Goal: Task Accomplishment & Management: Complete application form

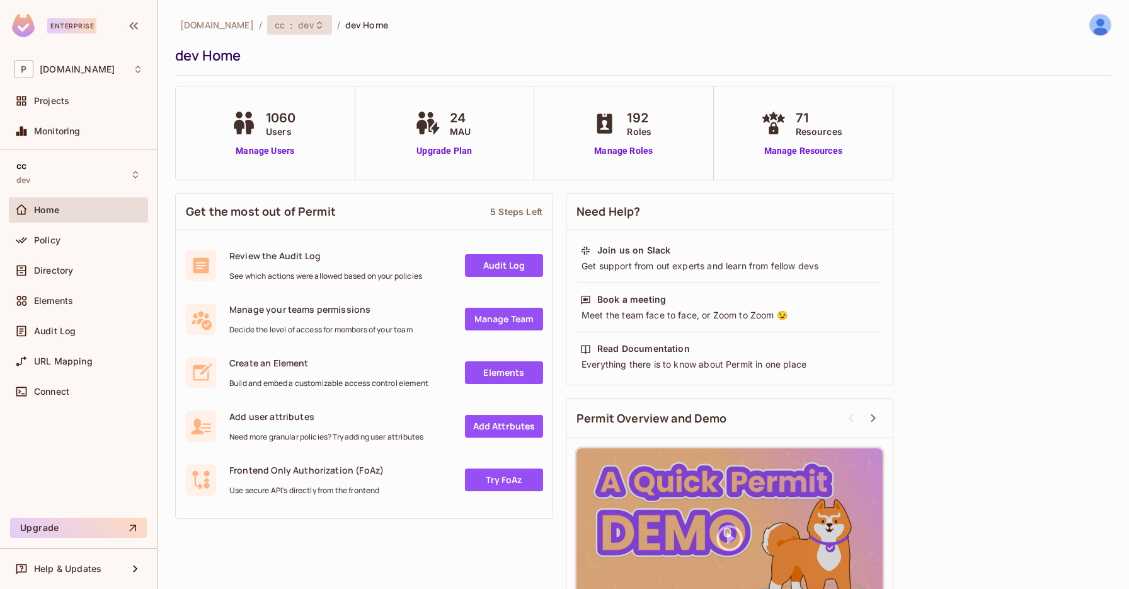
click at [275, 29] on div "cc : dev" at bounding box center [292, 25] width 35 height 12
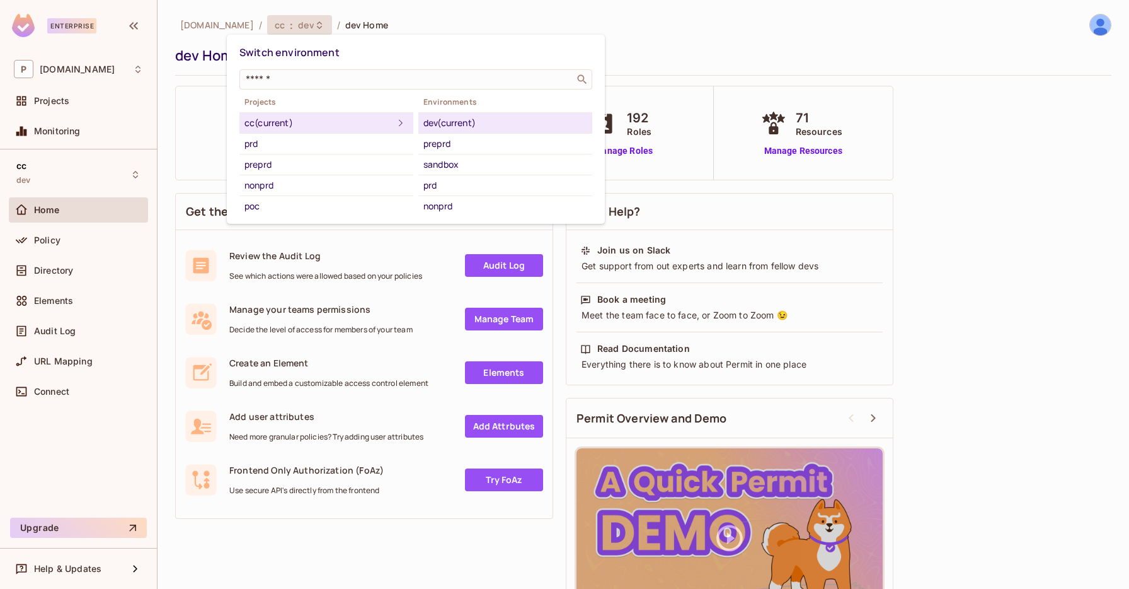
click at [84, 276] on div at bounding box center [564, 294] width 1129 height 589
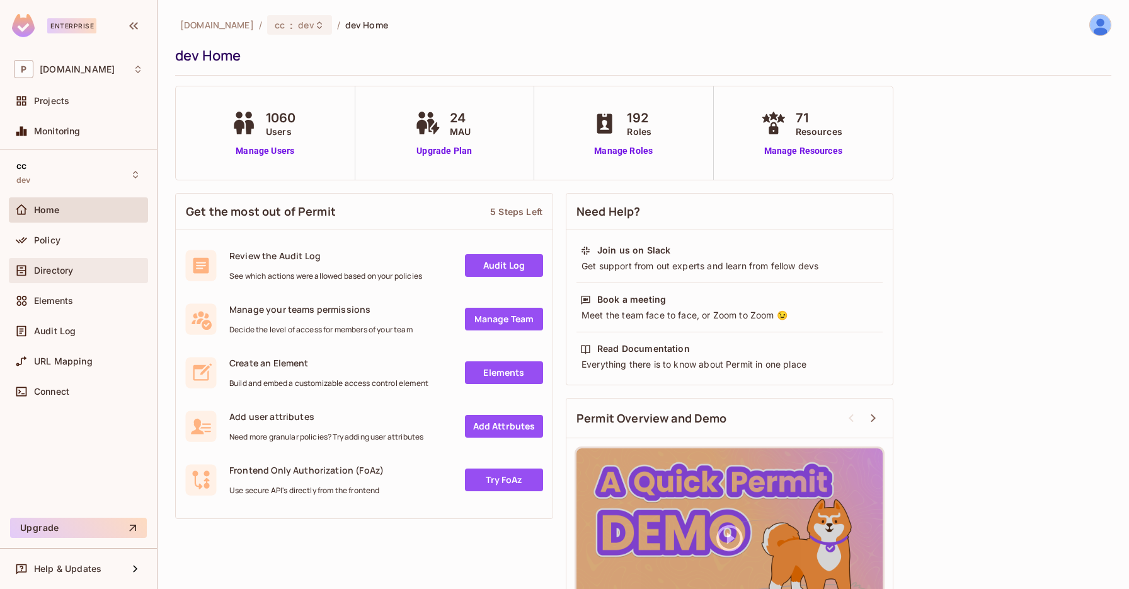
click at [73, 274] on span "Directory" at bounding box center [53, 270] width 39 height 10
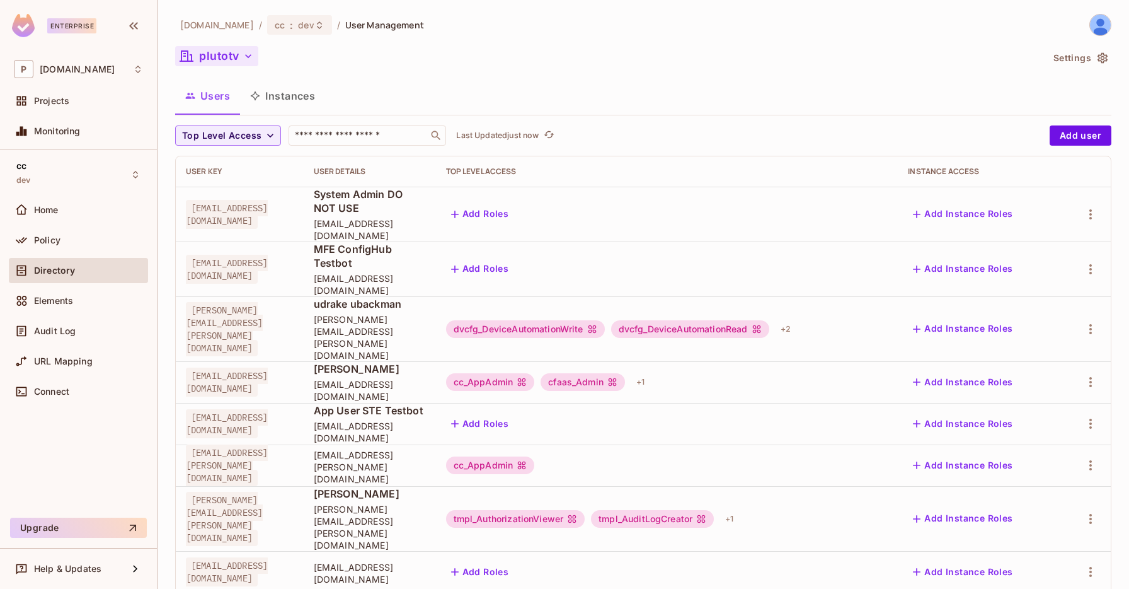
click at [250, 51] on icon "button" at bounding box center [248, 56] width 13 height 13
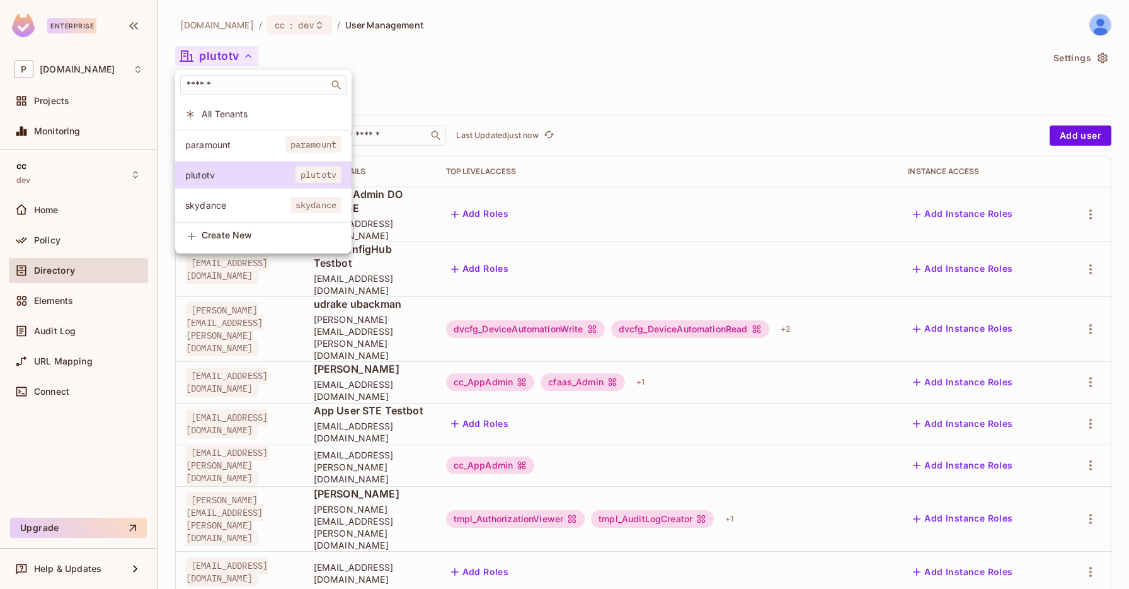
click at [292, 47] on div at bounding box center [564, 294] width 1129 height 589
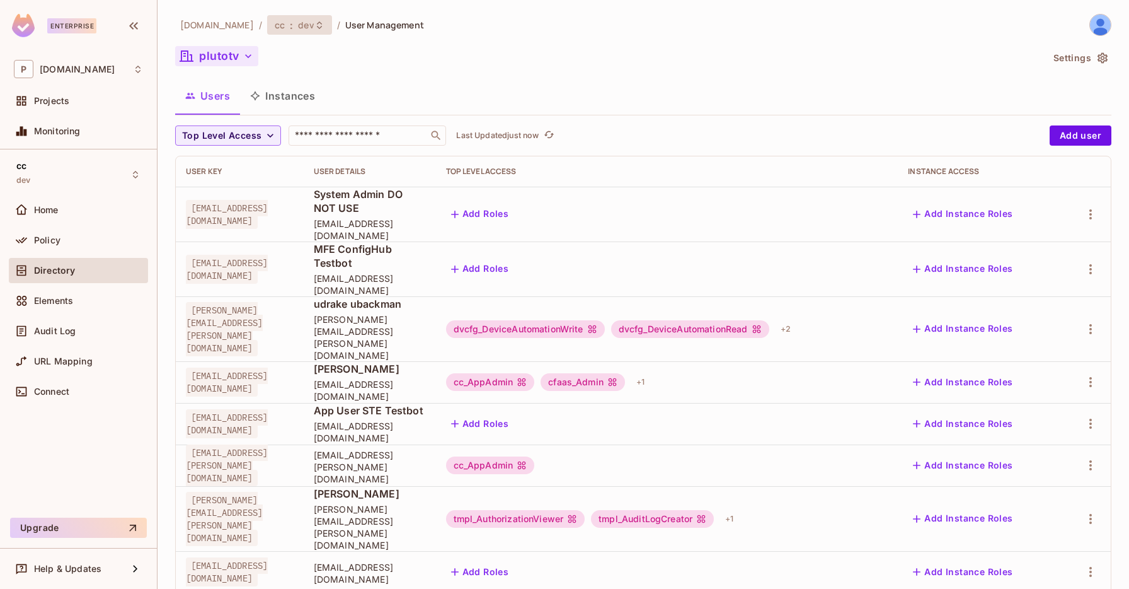
click at [276, 30] on div "cc : dev" at bounding box center [299, 25] width 65 height 20
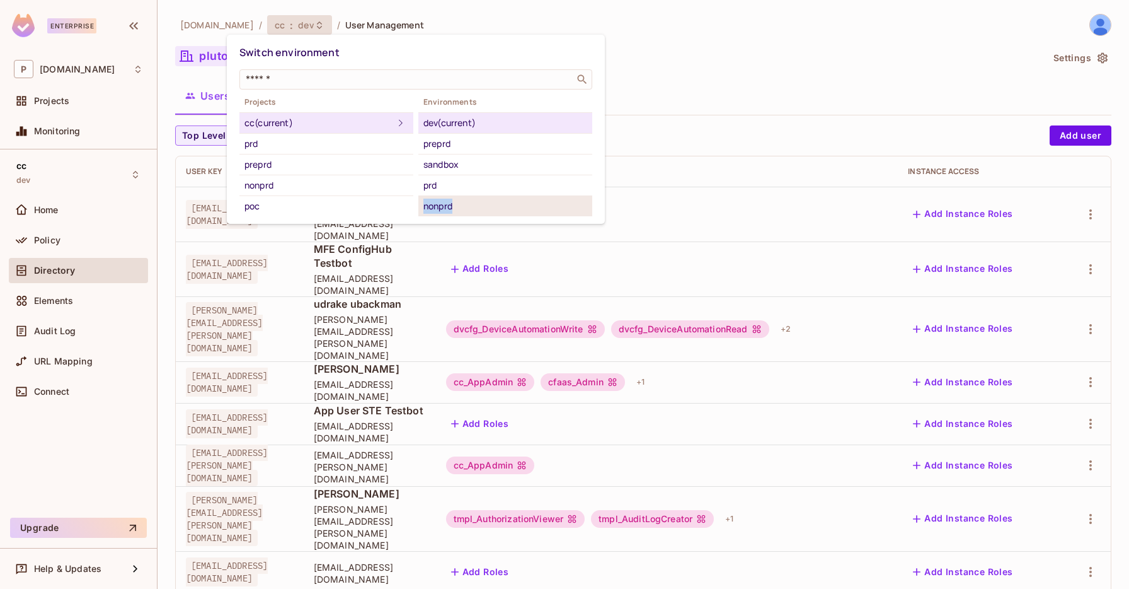
drag, startPoint x: 443, startPoint y: 188, endPoint x: 461, endPoint y: 210, distance: 28.7
click at [461, 210] on ul "dev (current) preprd sandbox prd nonprd" at bounding box center [505, 164] width 174 height 104
click at [461, 210] on div "nonprd" at bounding box center [505, 206] width 164 height 15
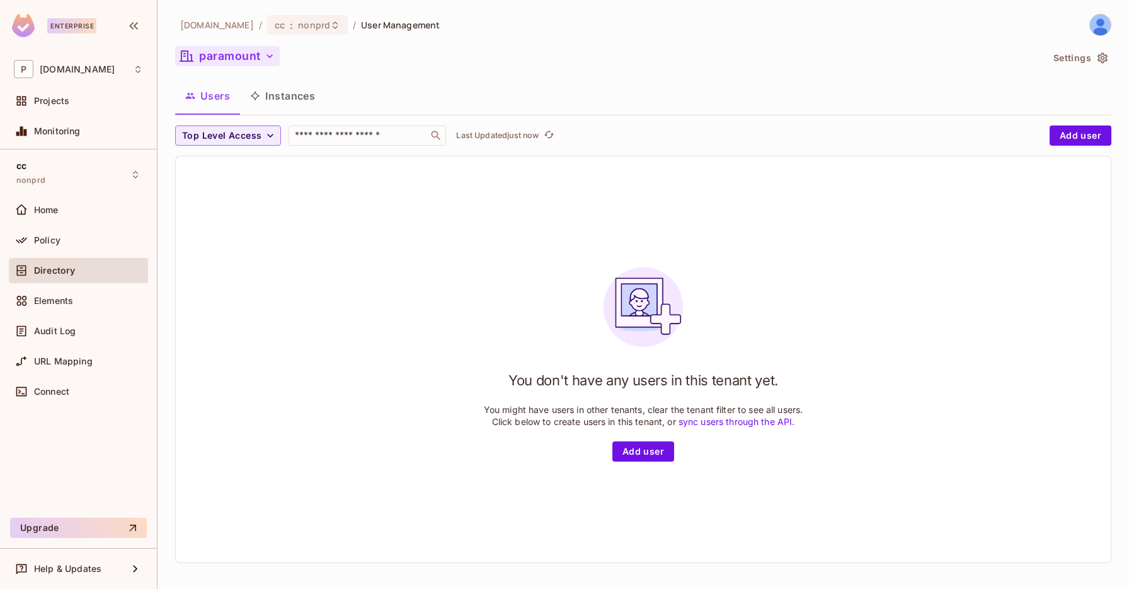
click at [259, 54] on button "paramount" at bounding box center [227, 56] width 105 height 20
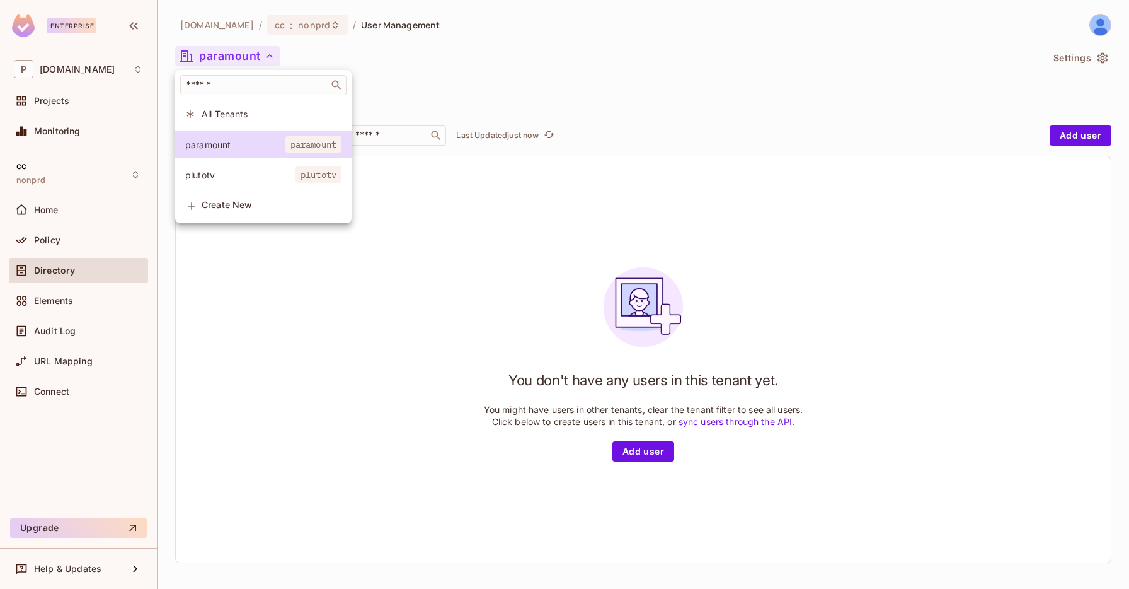
click at [286, 28] on div at bounding box center [564, 294] width 1129 height 589
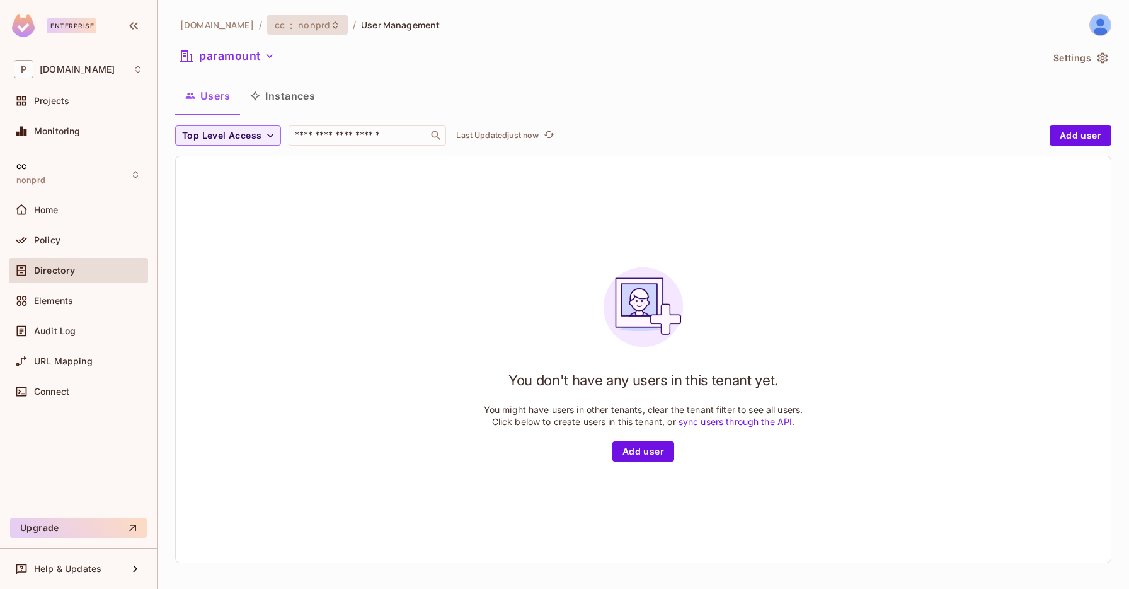
click at [330, 25] on icon at bounding box center [335, 25] width 10 height 10
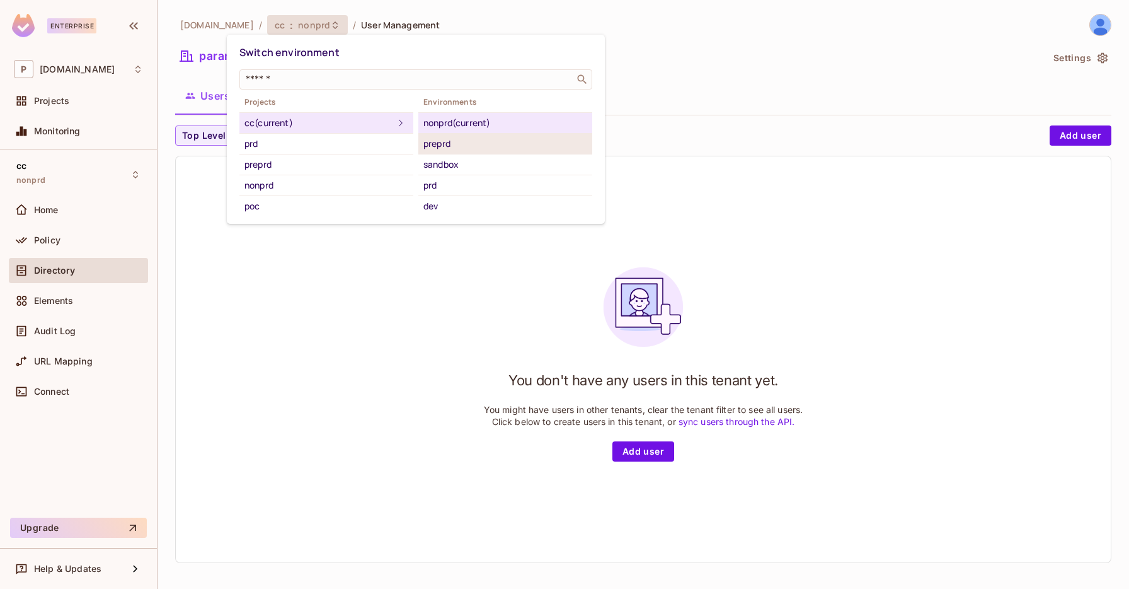
click at [473, 150] on div "preprd" at bounding box center [505, 143] width 164 height 15
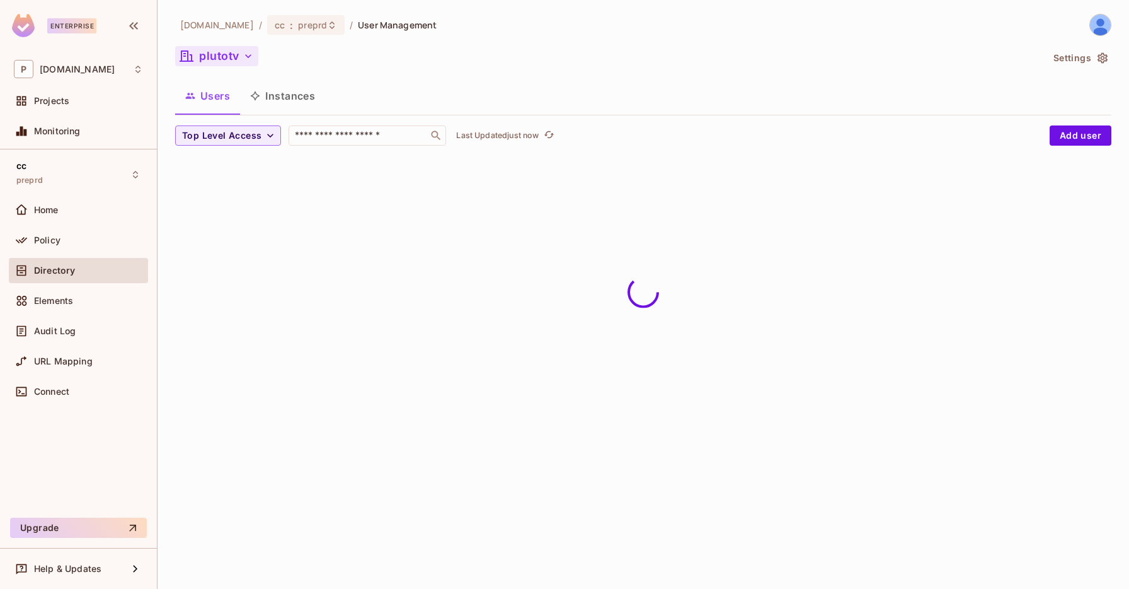
click at [234, 50] on button "plutotv" at bounding box center [216, 56] width 83 height 20
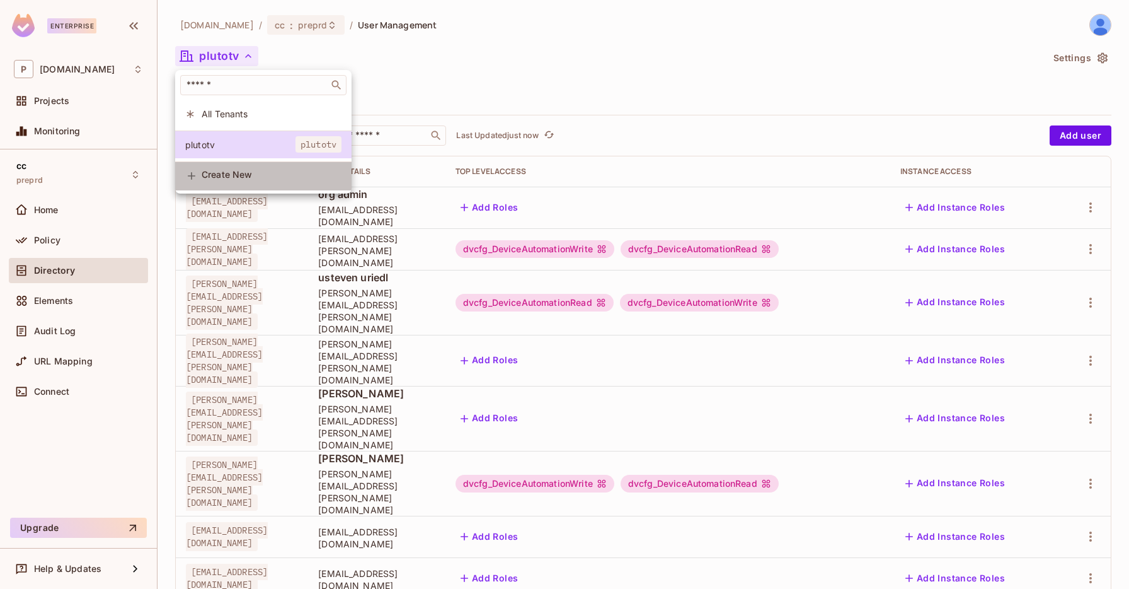
click at [250, 178] on span "Create New" at bounding box center [272, 175] width 140 height 10
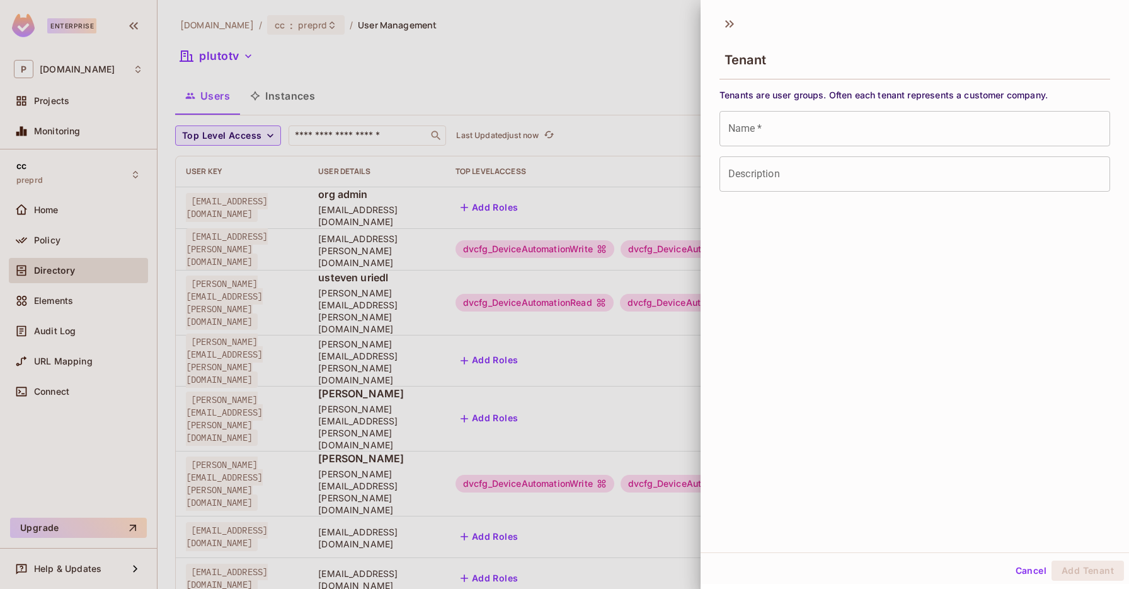
click at [779, 122] on input "Name   *" at bounding box center [915, 128] width 391 height 35
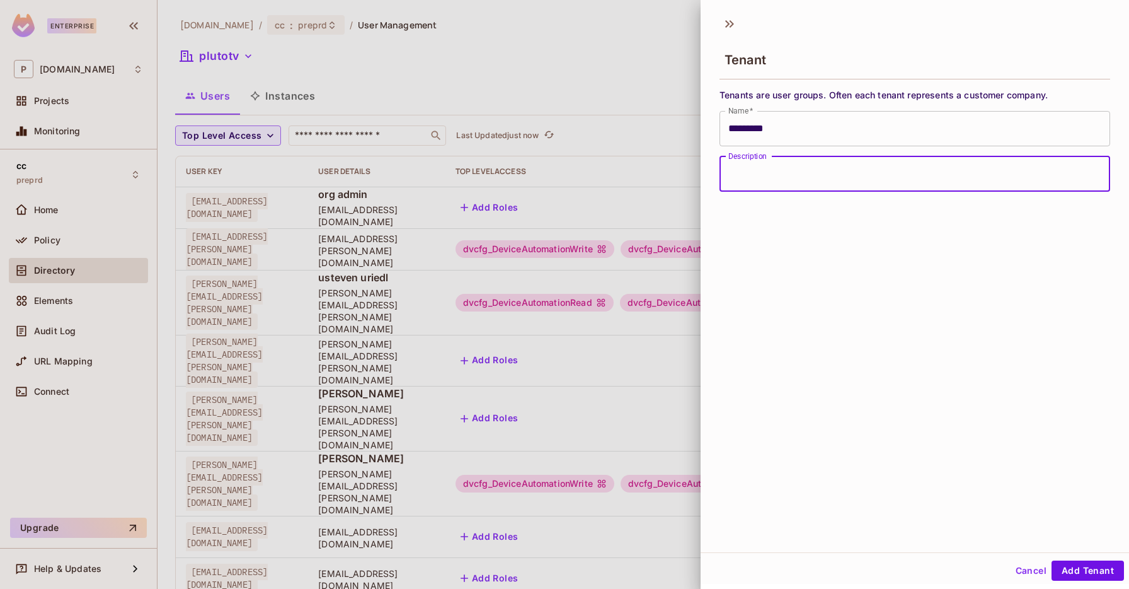
click at [735, 129] on input "*********" at bounding box center [915, 128] width 391 height 35
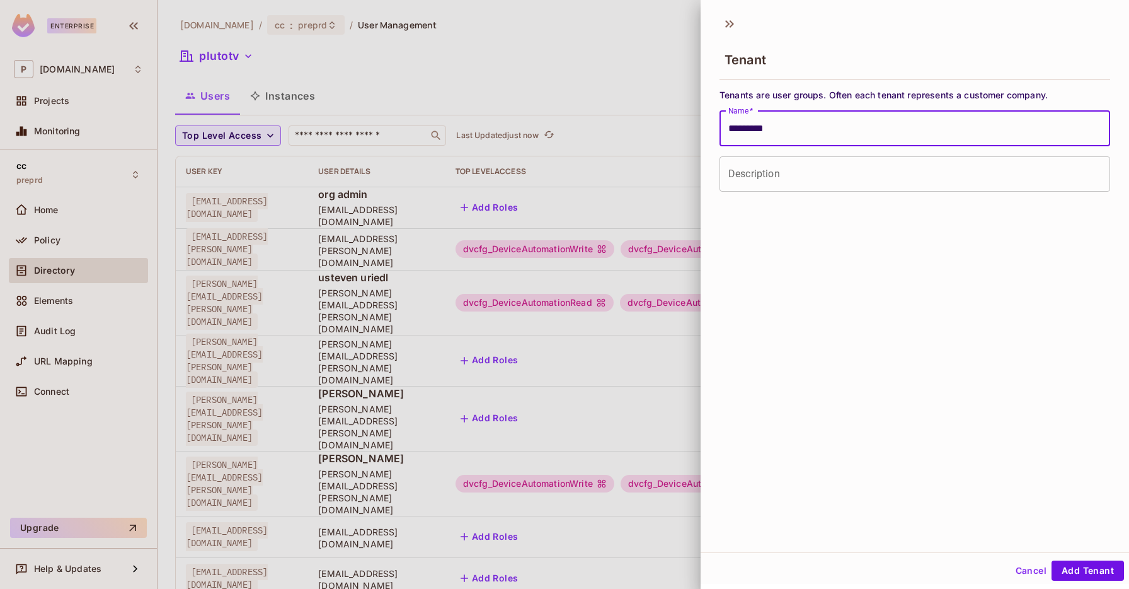
type input "*********"
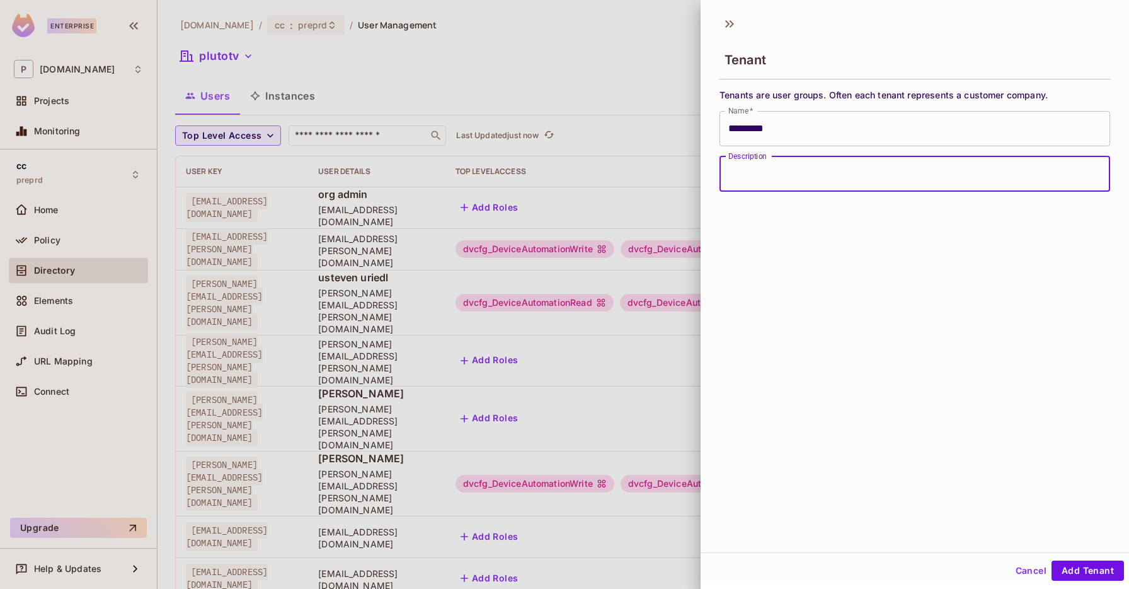
click at [763, 180] on input "Description" at bounding box center [915, 173] width 391 height 35
type input "*********"
click at [1105, 572] on button "Add Tenant" at bounding box center [1088, 570] width 72 height 20
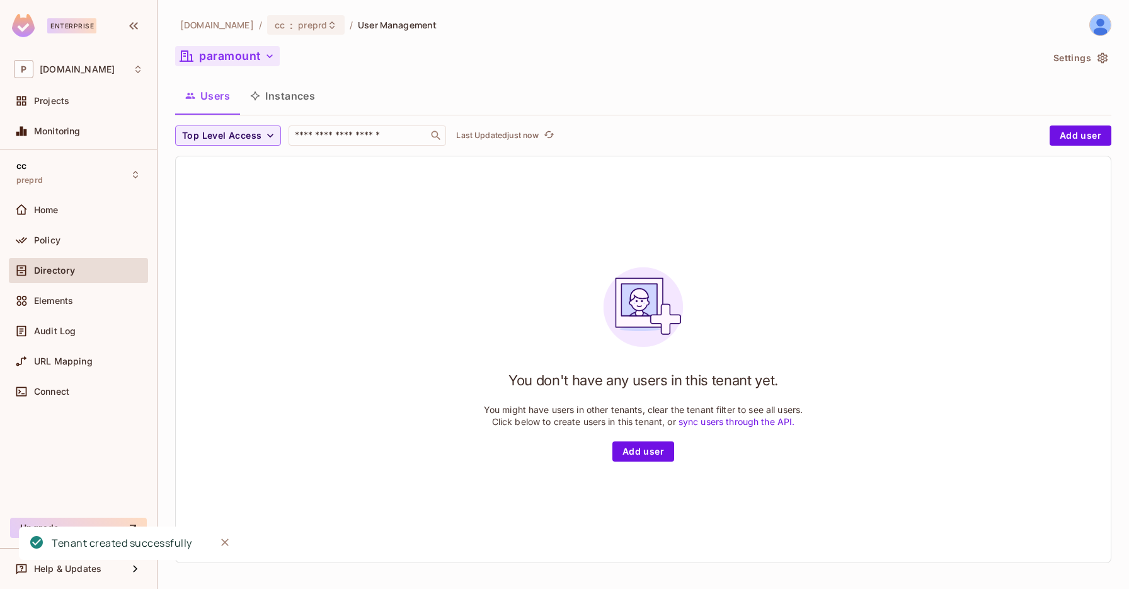
click at [266, 62] on icon "button" at bounding box center [269, 56] width 13 height 13
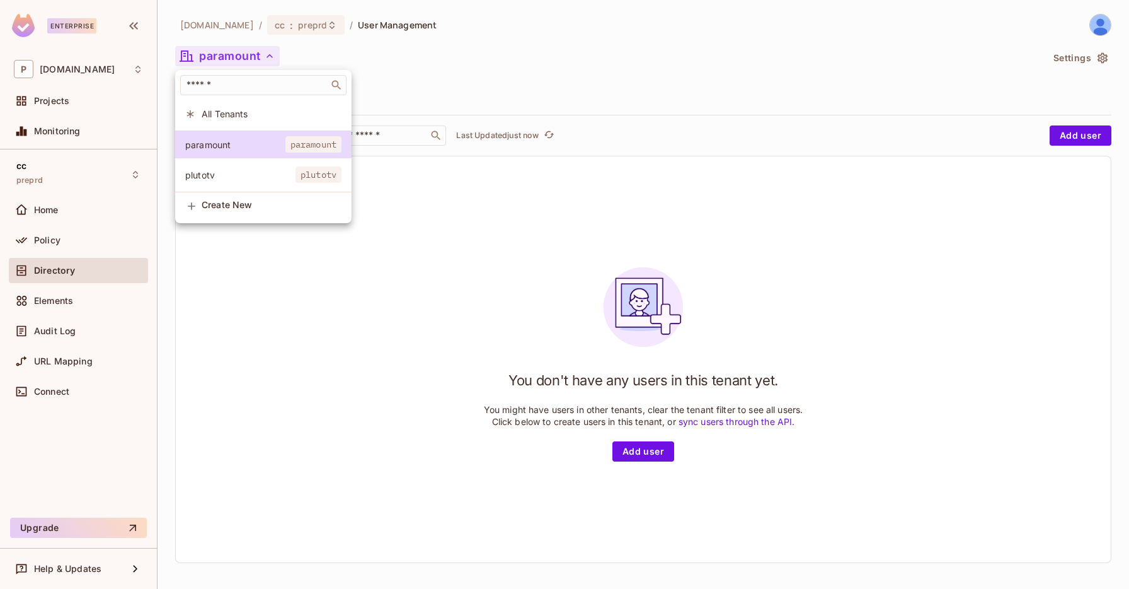
click at [108, 168] on div at bounding box center [564, 294] width 1129 height 589
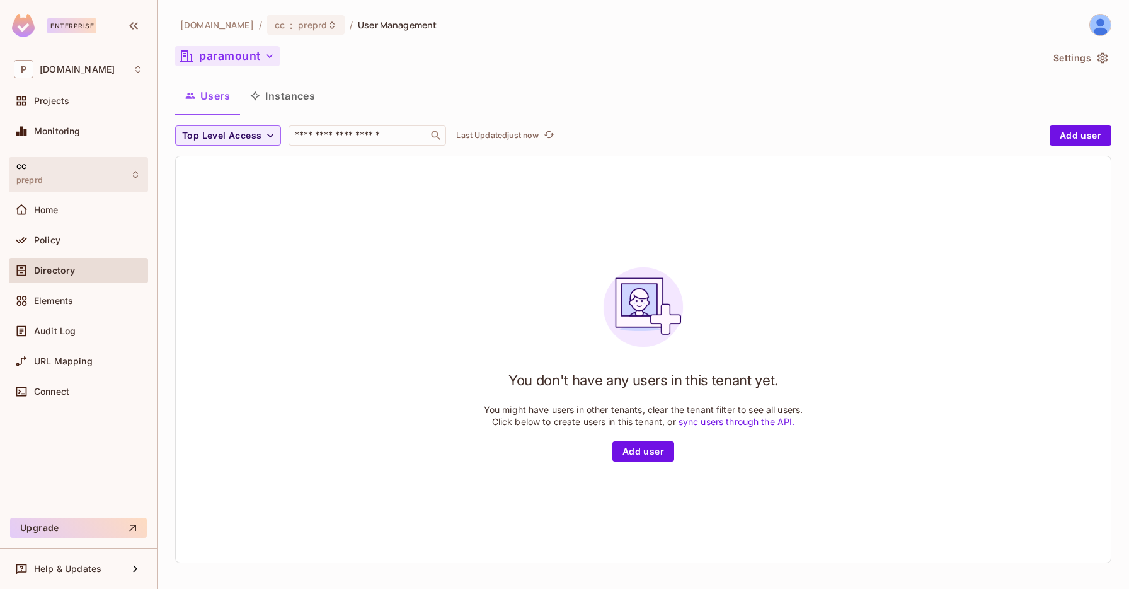
click at [95, 173] on div "cc preprd" at bounding box center [78, 174] width 139 height 35
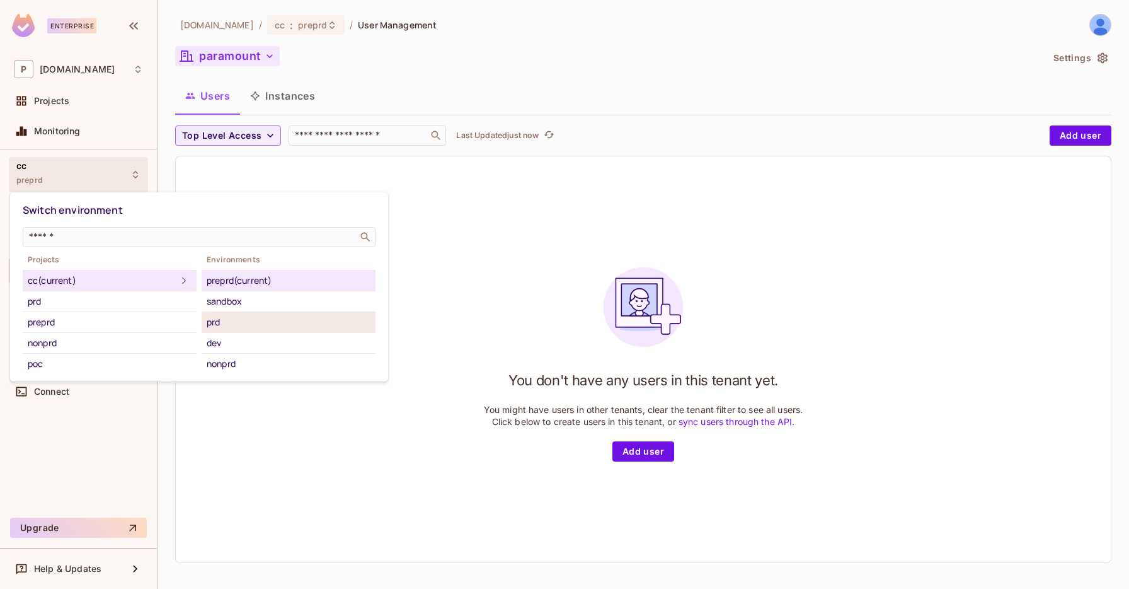
click at [241, 320] on div "prd" at bounding box center [289, 321] width 164 height 15
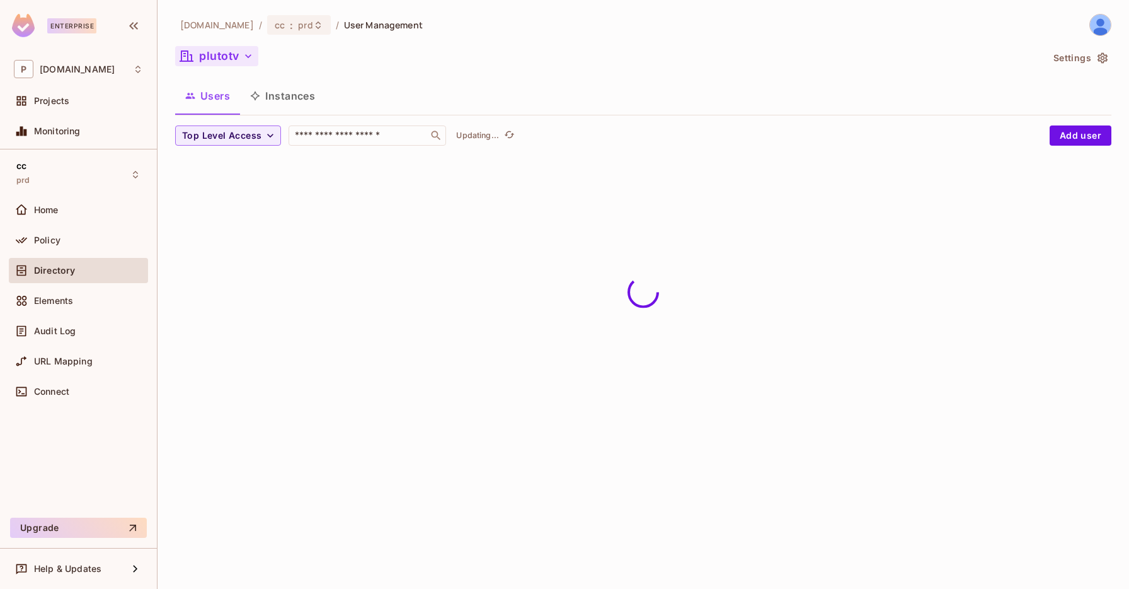
click at [233, 57] on button "plutotv" at bounding box center [216, 56] width 83 height 20
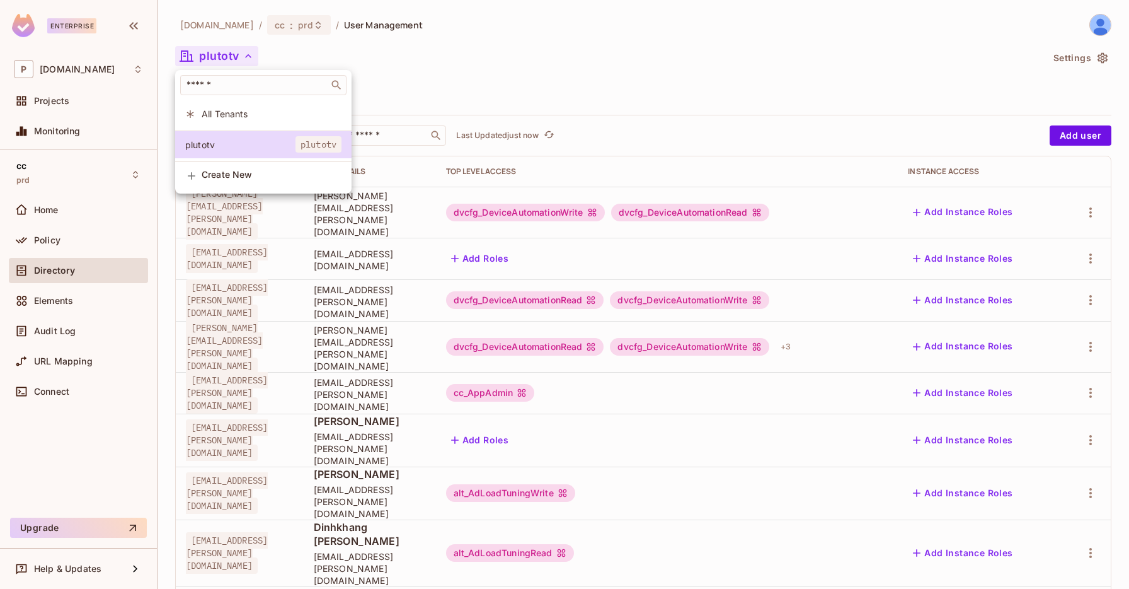
click at [251, 170] on span "Create New" at bounding box center [272, 175] width 140 height 10
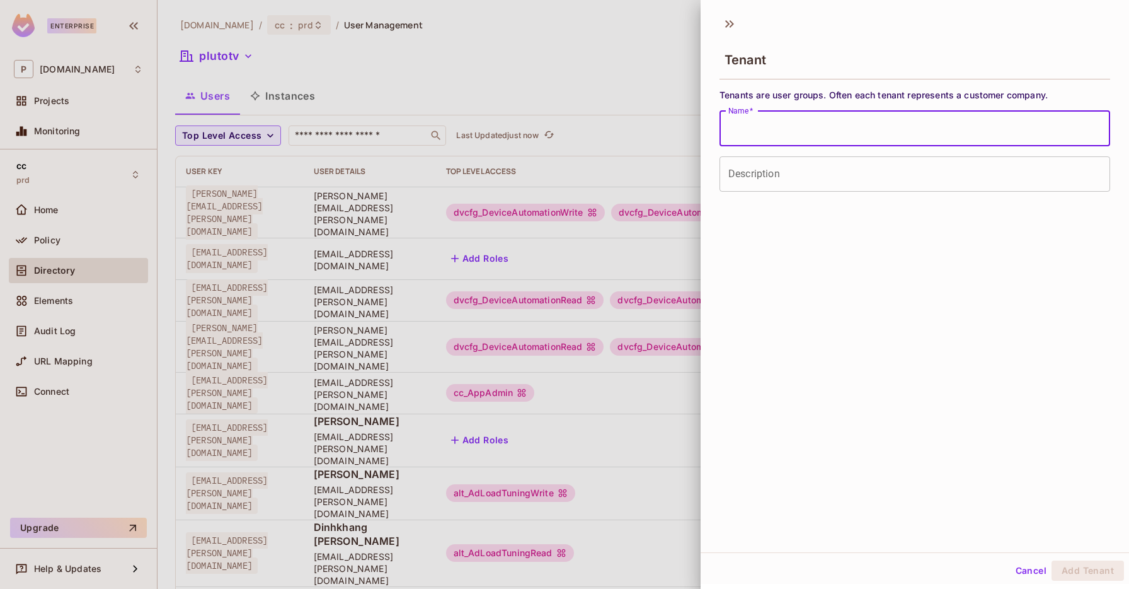
click at [765, 127] on input "Name   *" at bounding box center [915, 128] width 391 height 35
type input "*********"
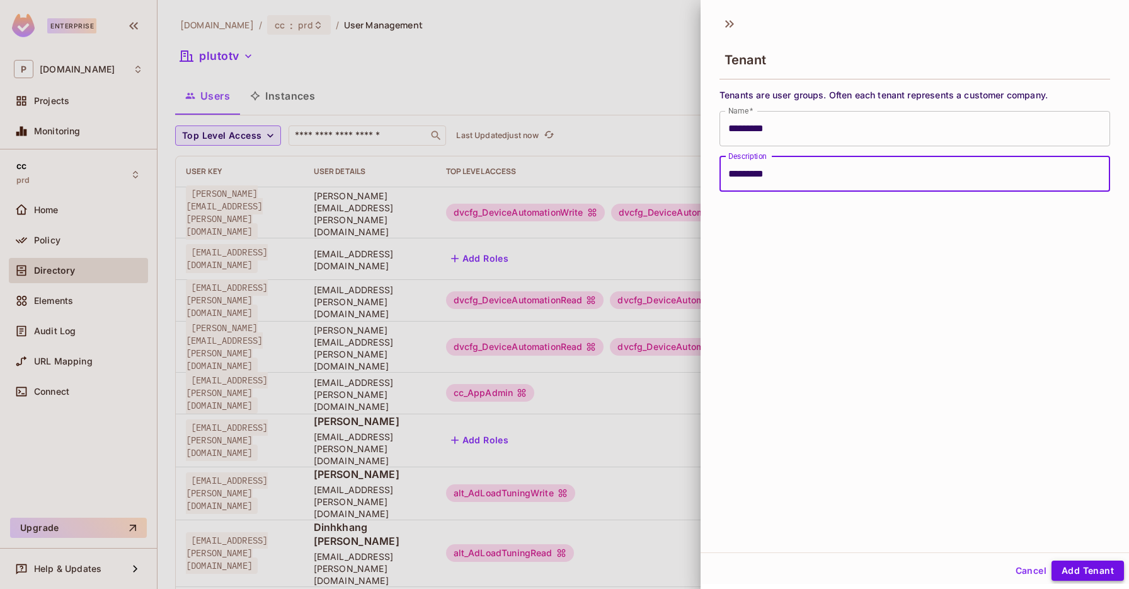
type input "*********"
click at [1098, 564] on button "Add Tenant" at bounding box center [1088, 570] width 72 height 20
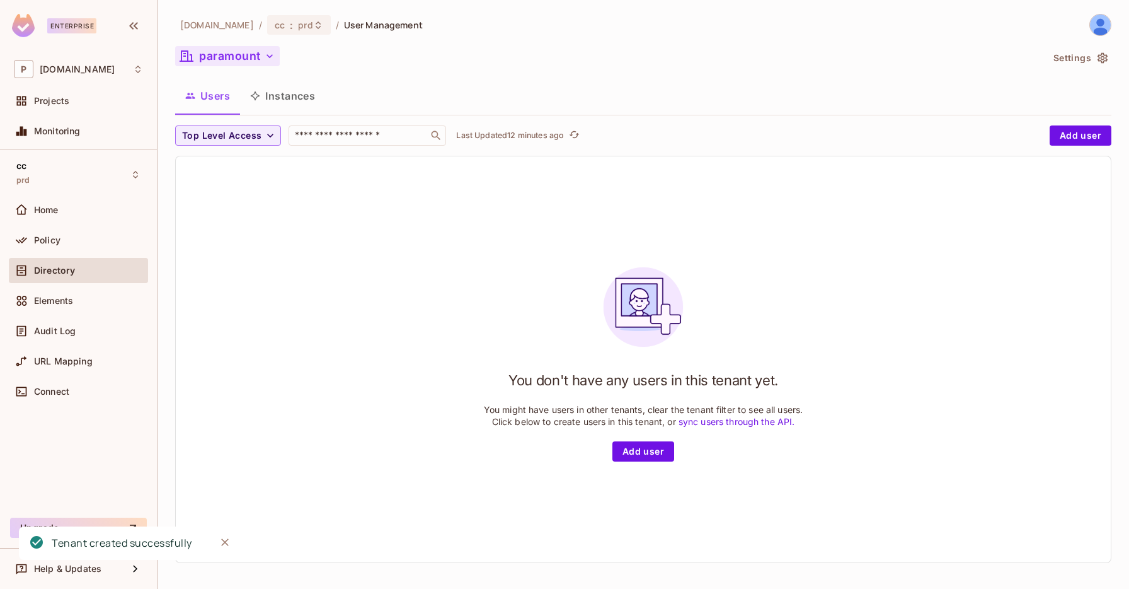
click at [256, 62] on button "paramount" at bounding box center [227, 56] width 105 height 20
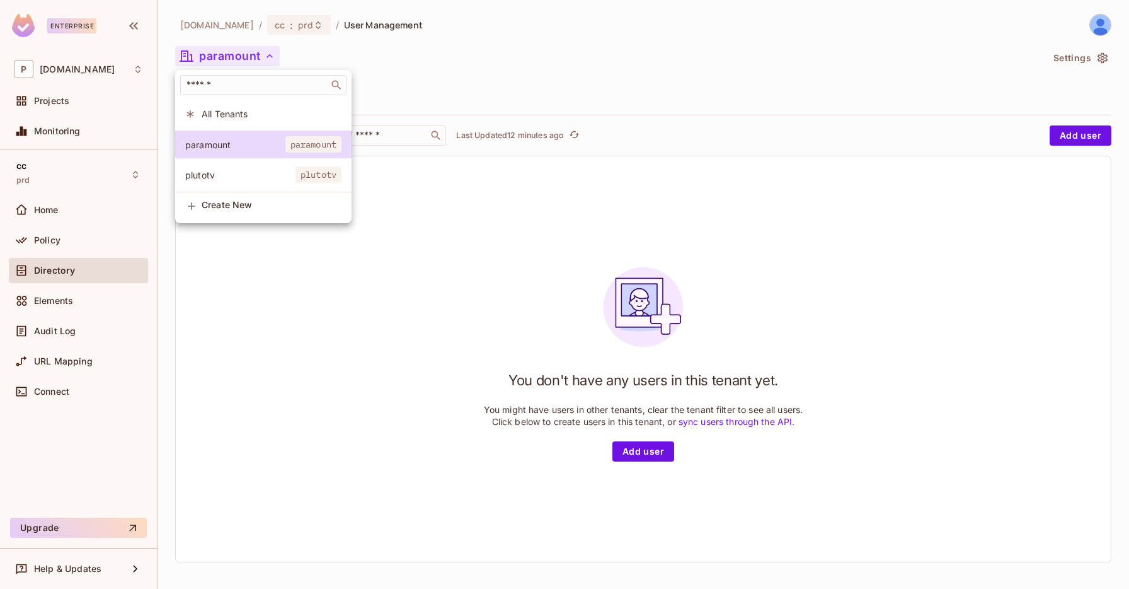
click at [270, 25] on div at bounding box center [564, 294] width 1129 height 589
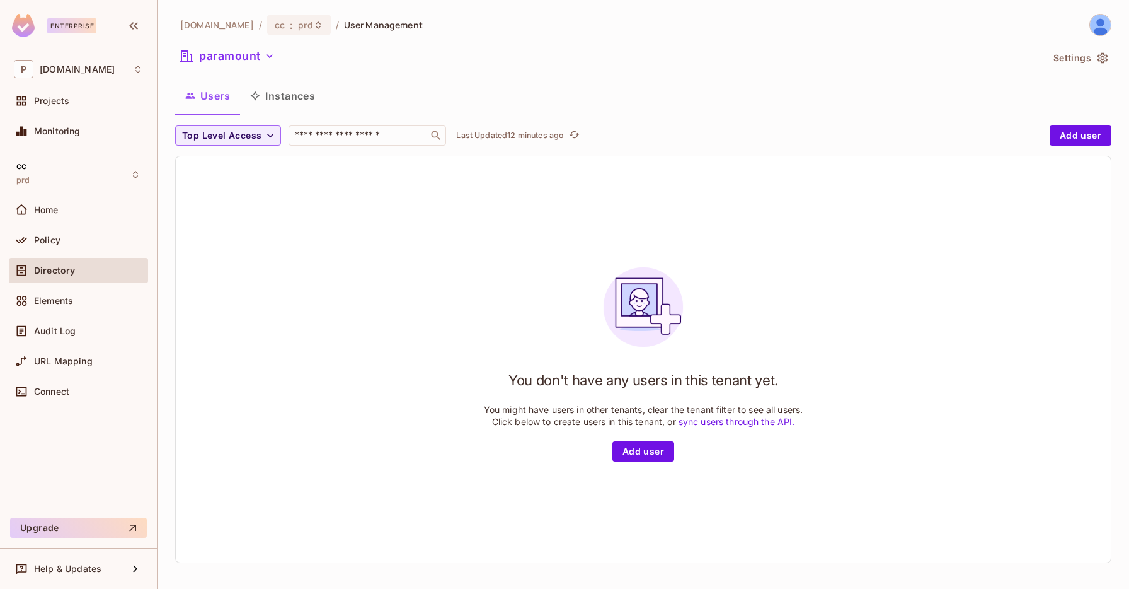
click at [278, 35] on div "[DOMAIN_NAME] / cc : prd / User Management" at bounding box center [299, 25] width 248 height 22
click at [316, 23] on icon at bounding box center [318, 25] width 5 height 8
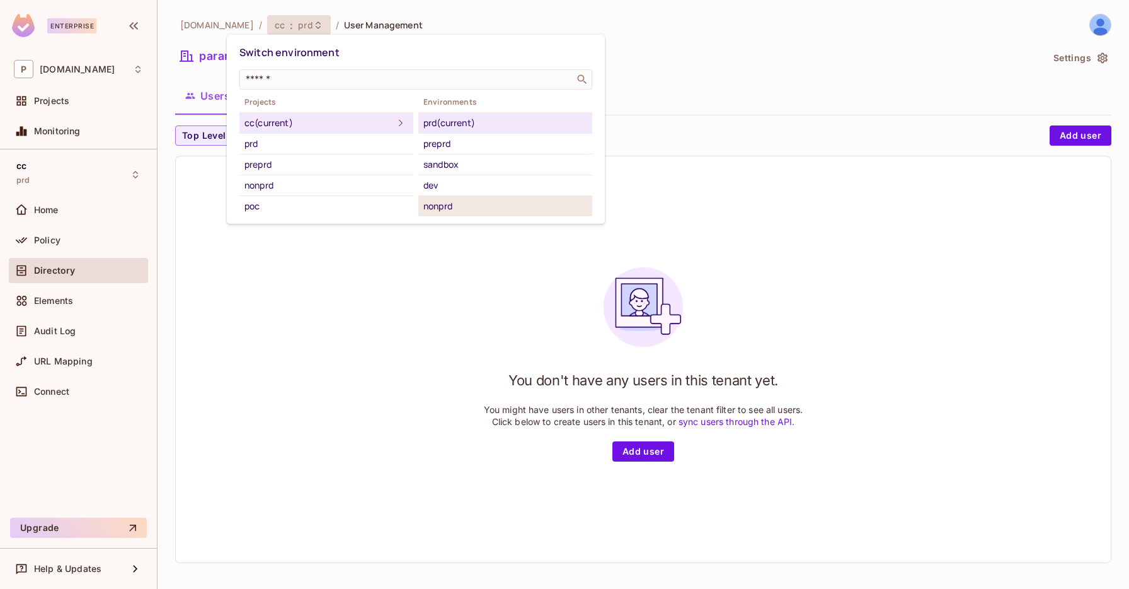
click at [449, 210] on div "nonprd" at bounding box center [505, 206] width 164 height 15
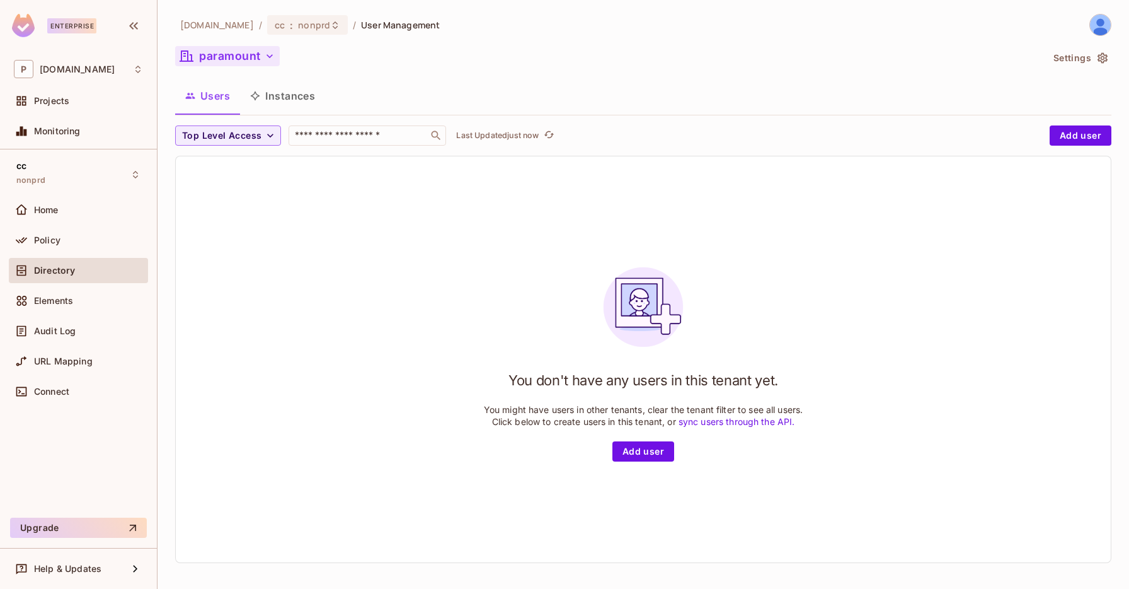
click at [238, 59] on button "paramount" at bounding box center [227, 56] width 105 height 20
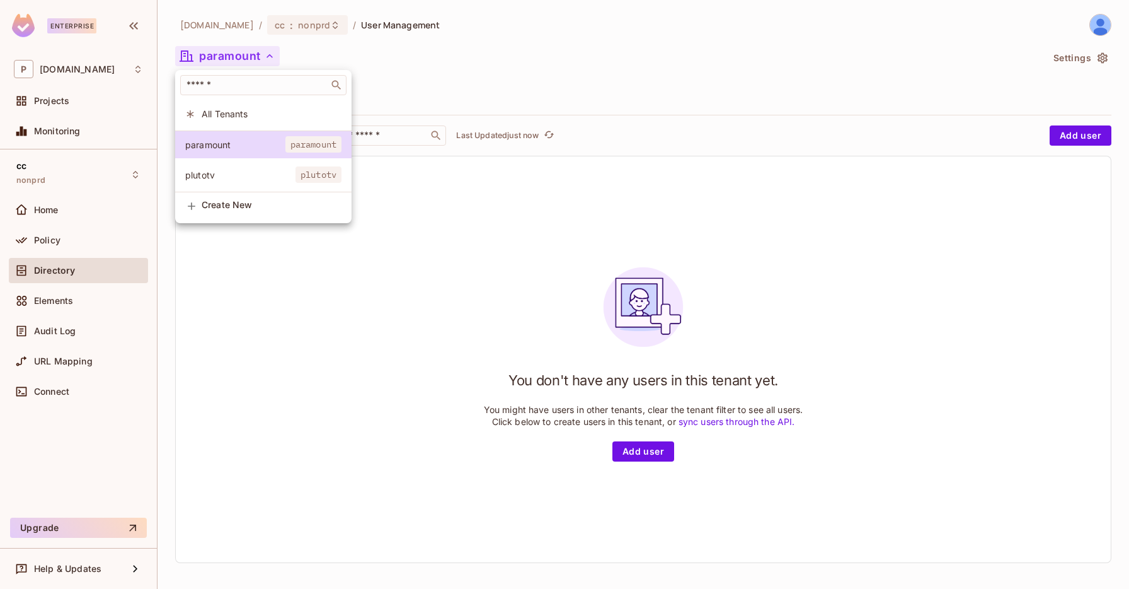
click at [269, 202] on span "Create New" at bounding box center [272, 205] width 140 height 10
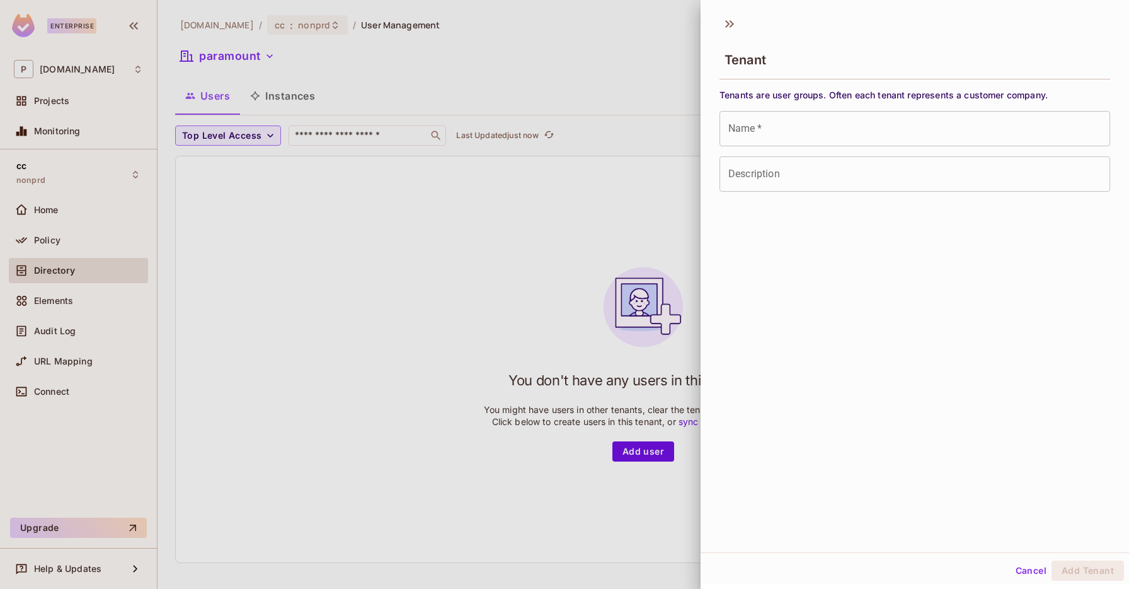
click at [766, 129] on input "Name   *" at bounding box center [915, 128] width 391 height 35
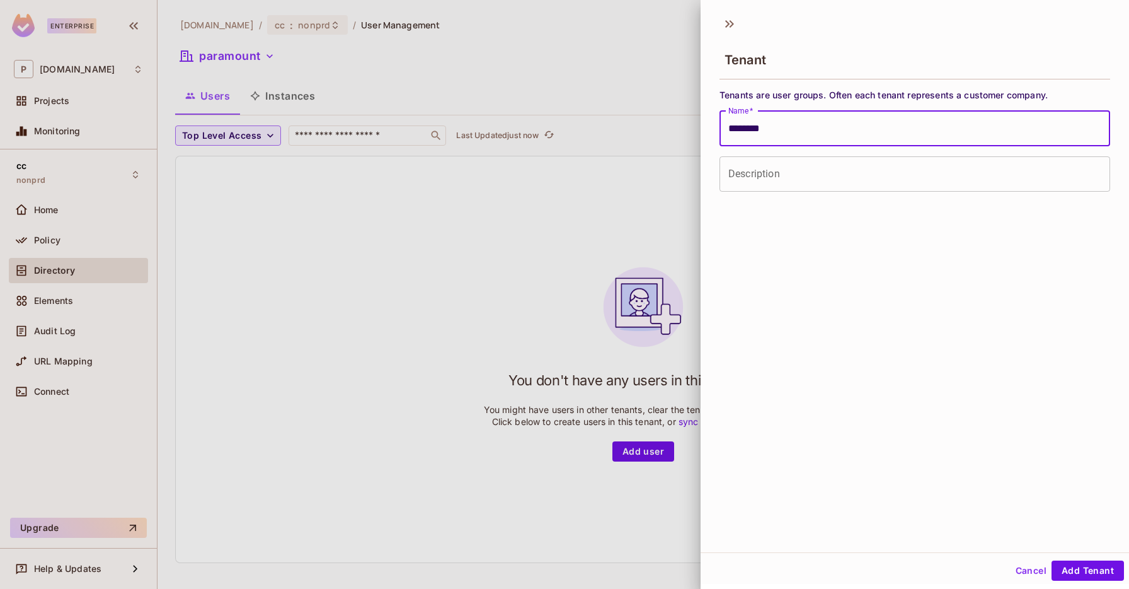
type input "********"
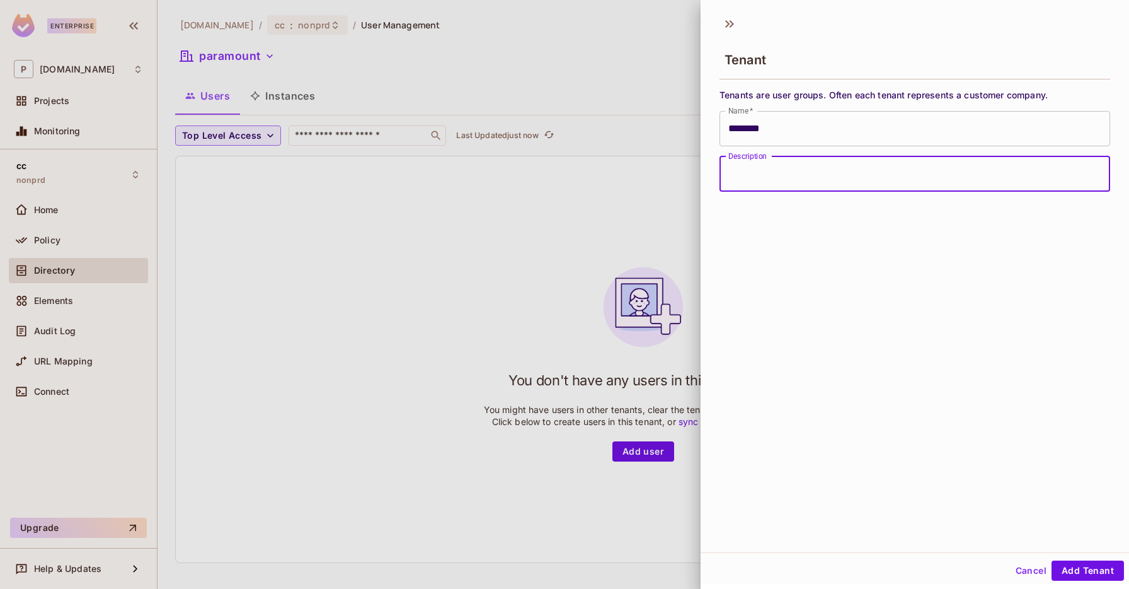
click at [744, 178] on input "Description" at bounding box center [915, 173] width 391 height 35
paste input "********"
click at [735, 176] on input "********" at bounding box center [915, 173] width 391 height 35
type input "********"
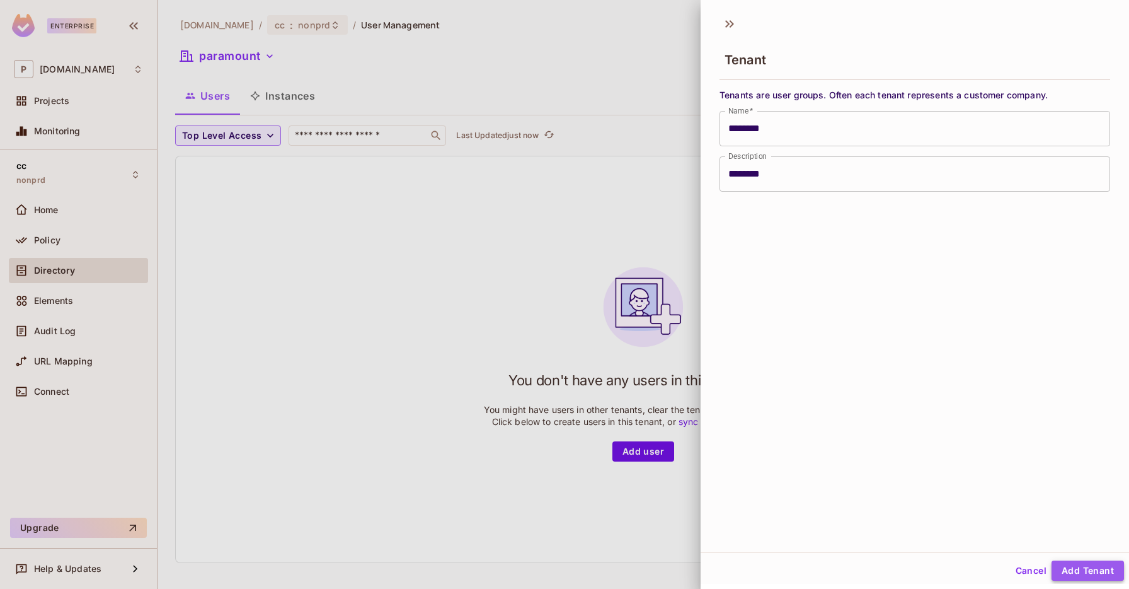
click at [1078, 572] on button "Add Tenant" at bounding box center [1088, 570] width 72 height 20
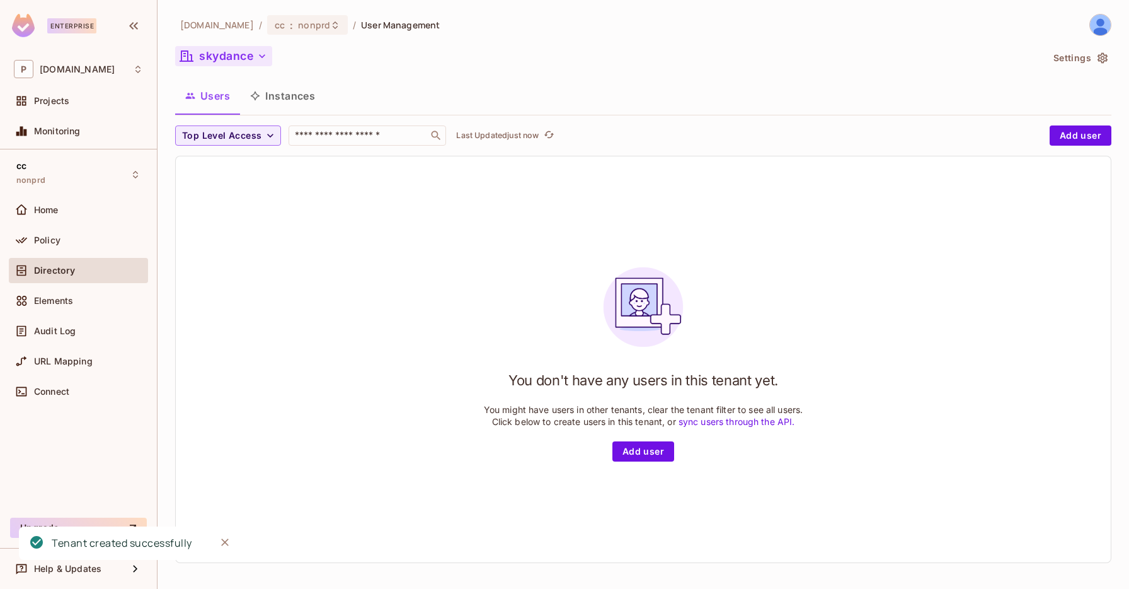
click at [229, 57] on button "skydance" at bounding box center [223, 56] width 97 height 20
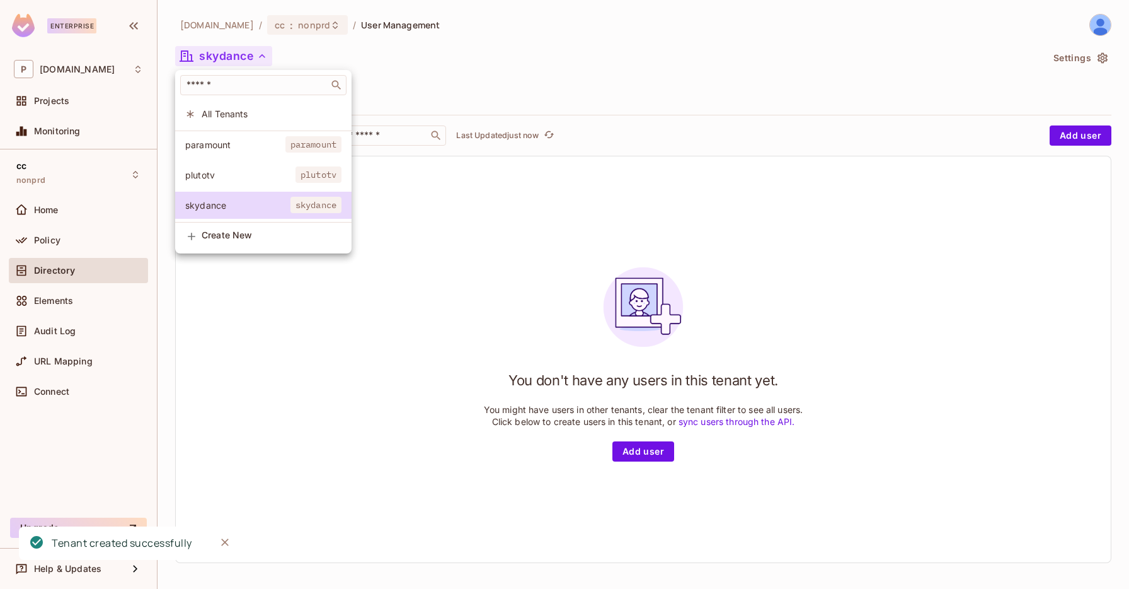
click at [255, 18] on div at bounding box center [564, 294] width 1129 height 589
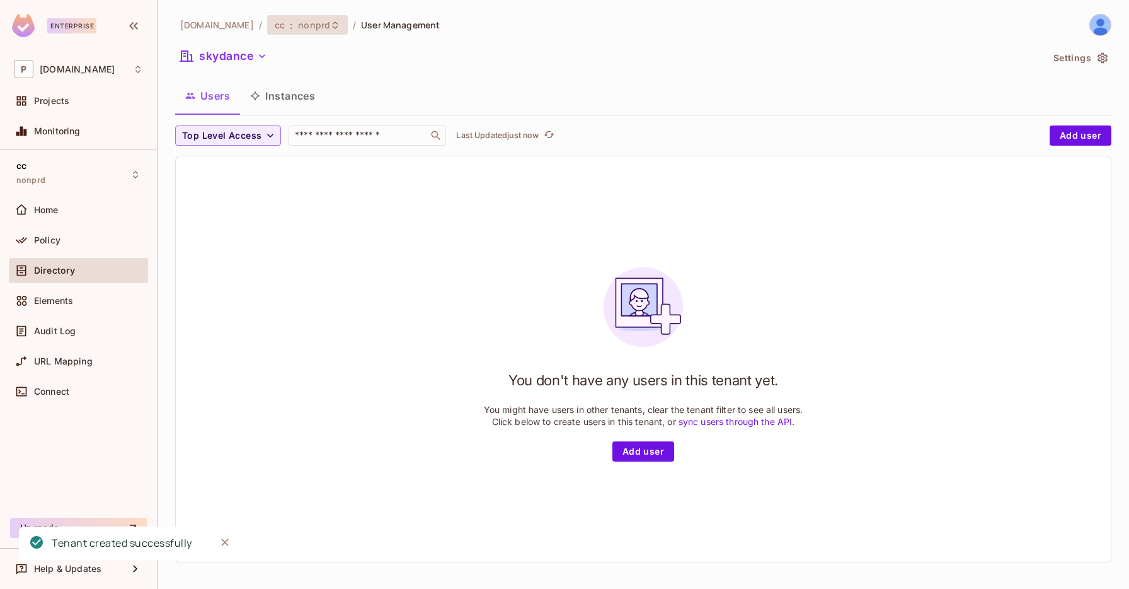
click at [298, 23] on span "nonprd" at bounding box center [314, 25] width 32 height 12
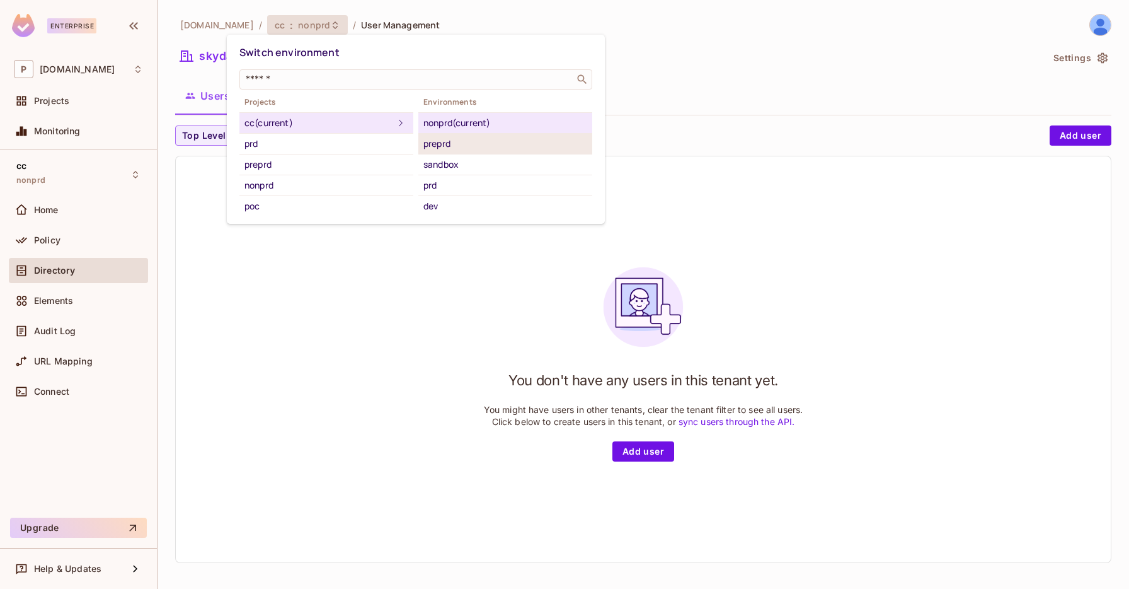
click at [469, 151] on li "preprd" at bounding box center [505, 144] width 174 height 21
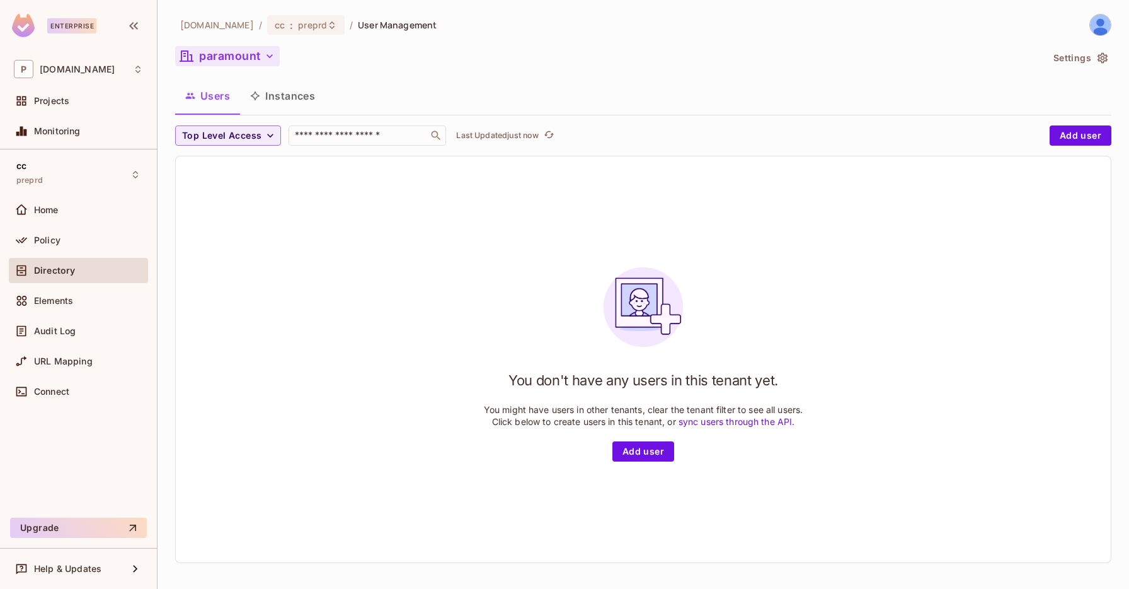
click at [238, 57] on button "paramount" at bounding box center [227, 56] width 105 height 20
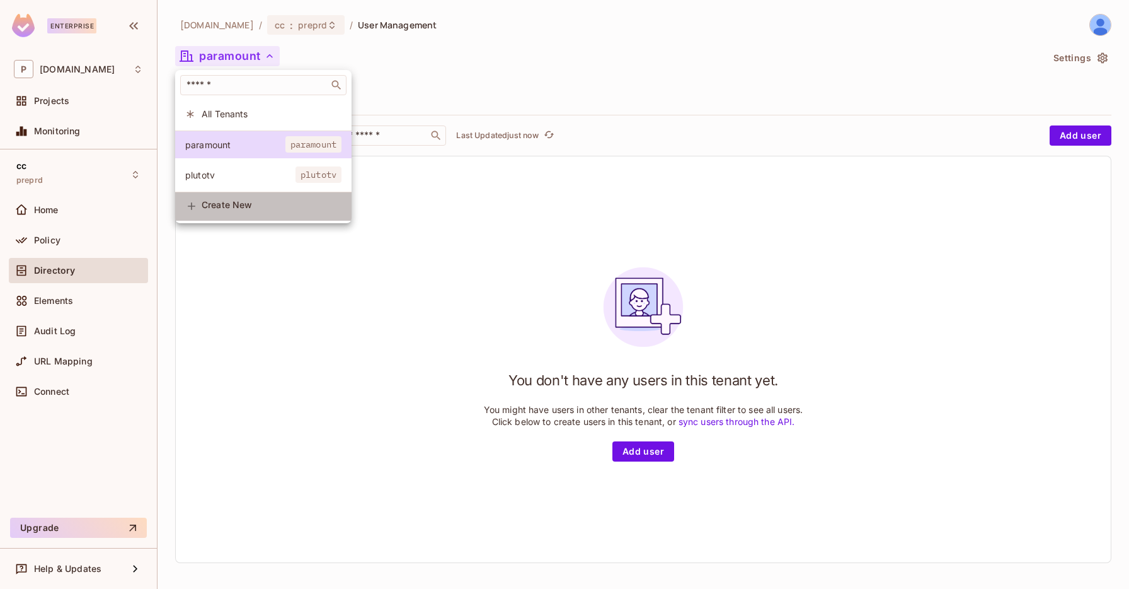
click at [231, 199] on li "Create New" at bounding box center [263, 206] width 176 height 28
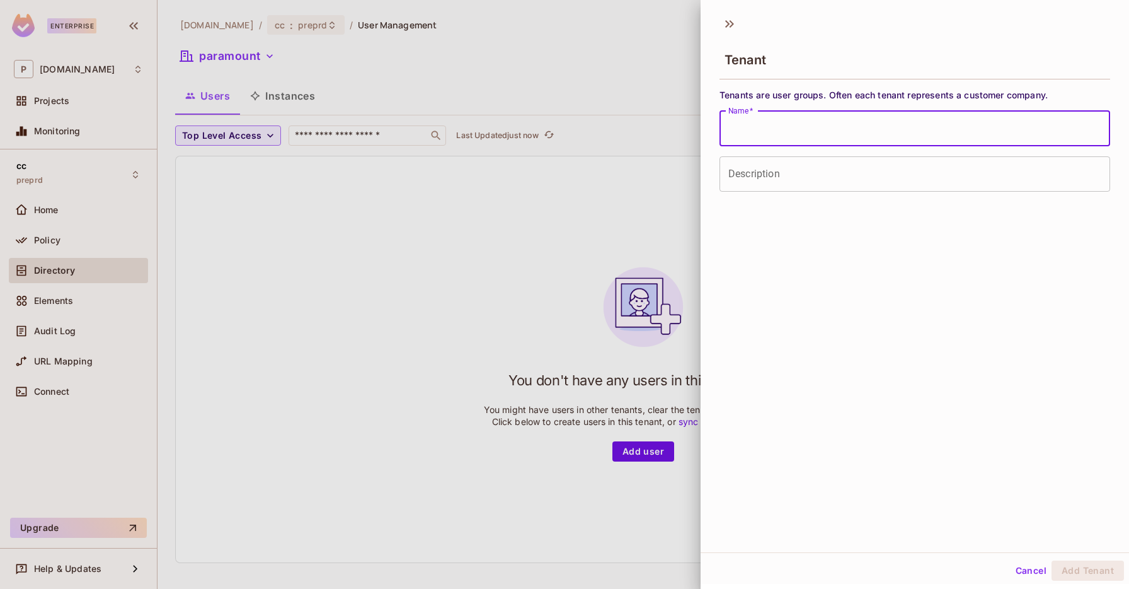
click at [728, 122] on input "Name   *" at bounding box center [915, 128] width 391 height 35
paste input "********"
type input "********"
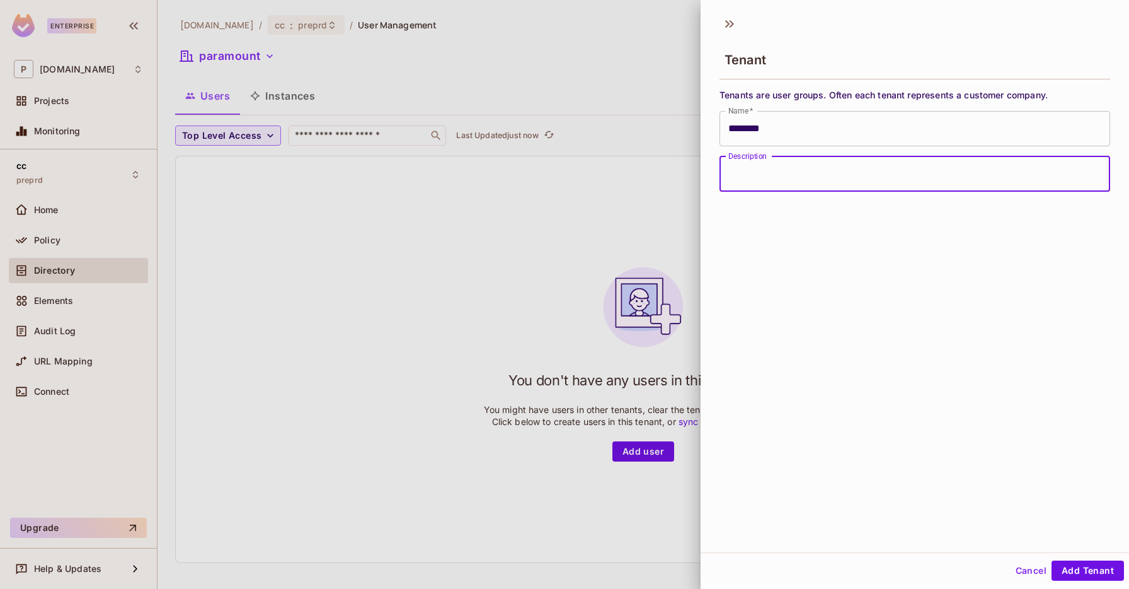
click at [789, 184] on input "Description" at bounding box center [915, 173] width 391 height 35
paste input "********"
click at [732, 173] on input "********" at bounding box center [915, 173] width 391 height 35
type input "********"
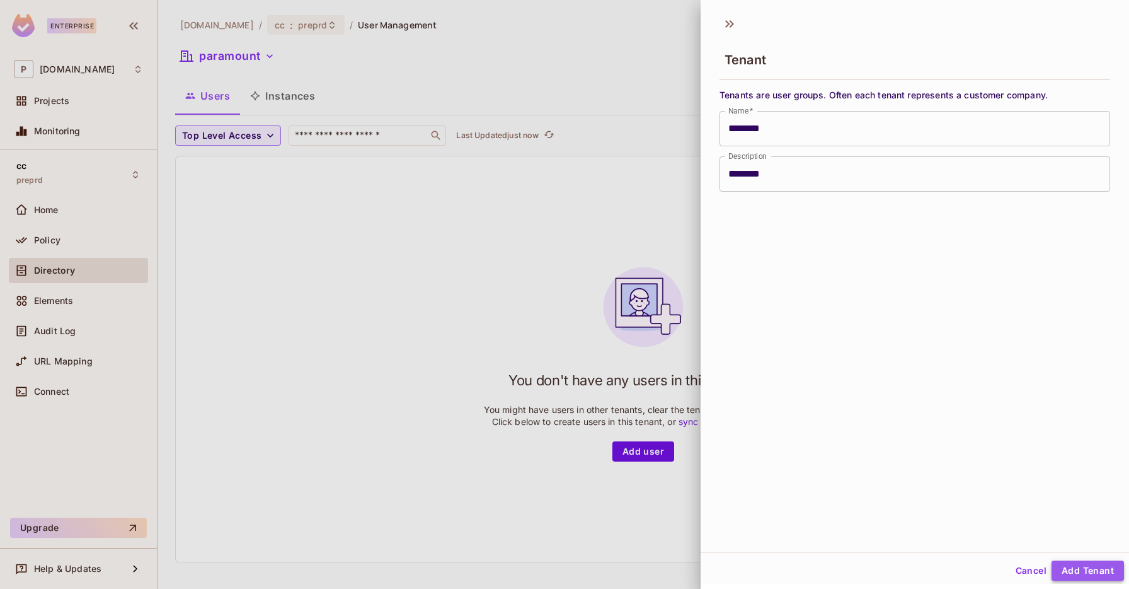
click at [1089, 568] on button "Add Tenant" at bounding box center [1088, 570] width 72 height 20
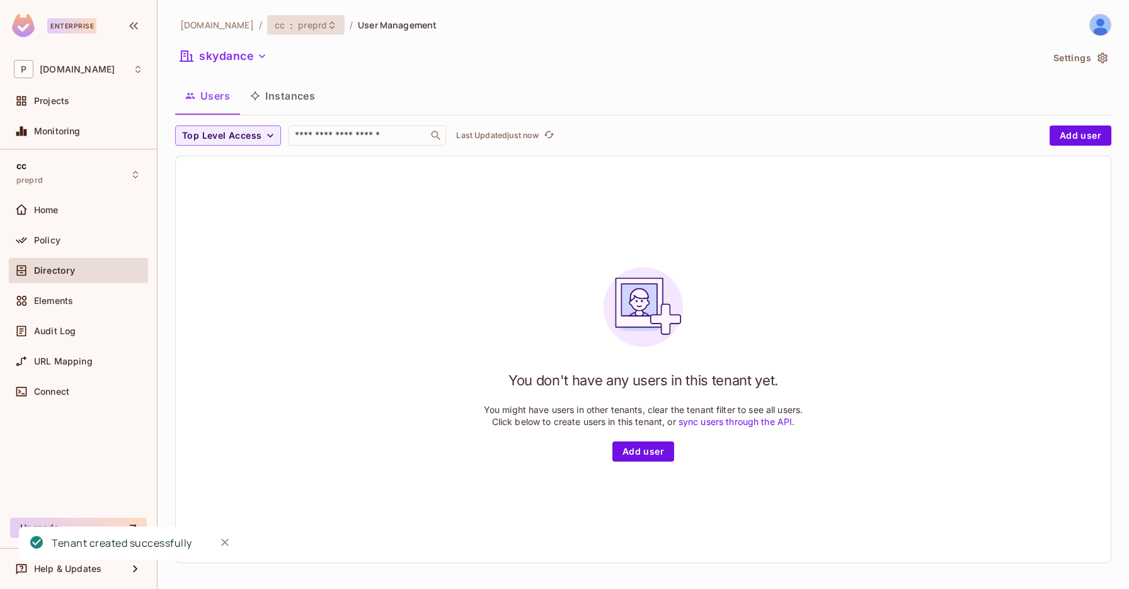
click at [298, 22] on span "preprd" at bounding box center [312, 25] width 29 height 12
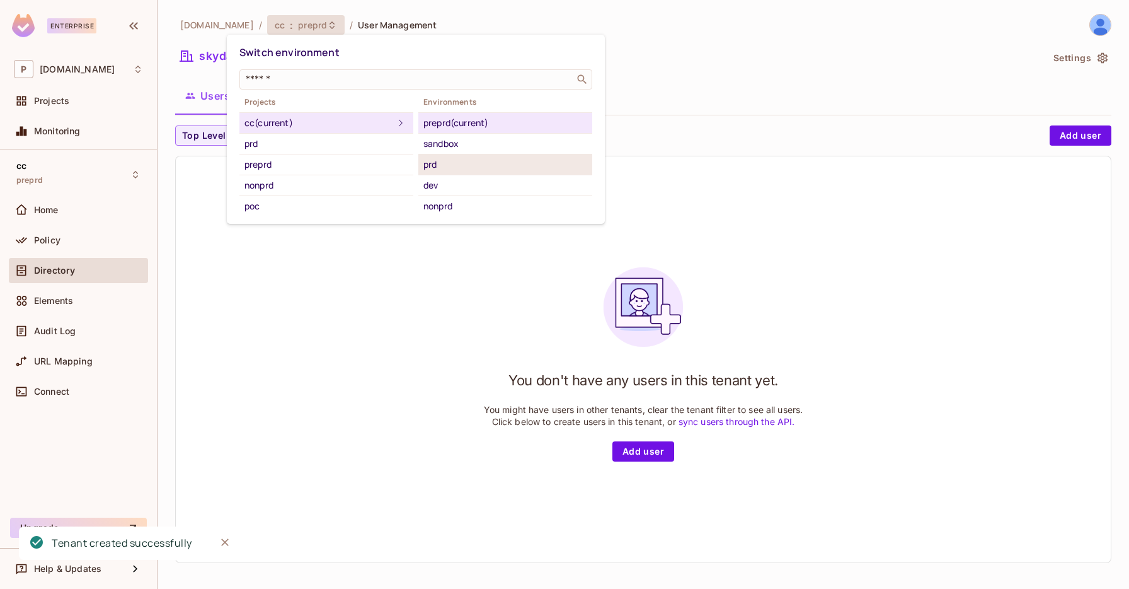
click at [449, 166] on div "prd" at bounding box center [505, 164] width 164 height 15
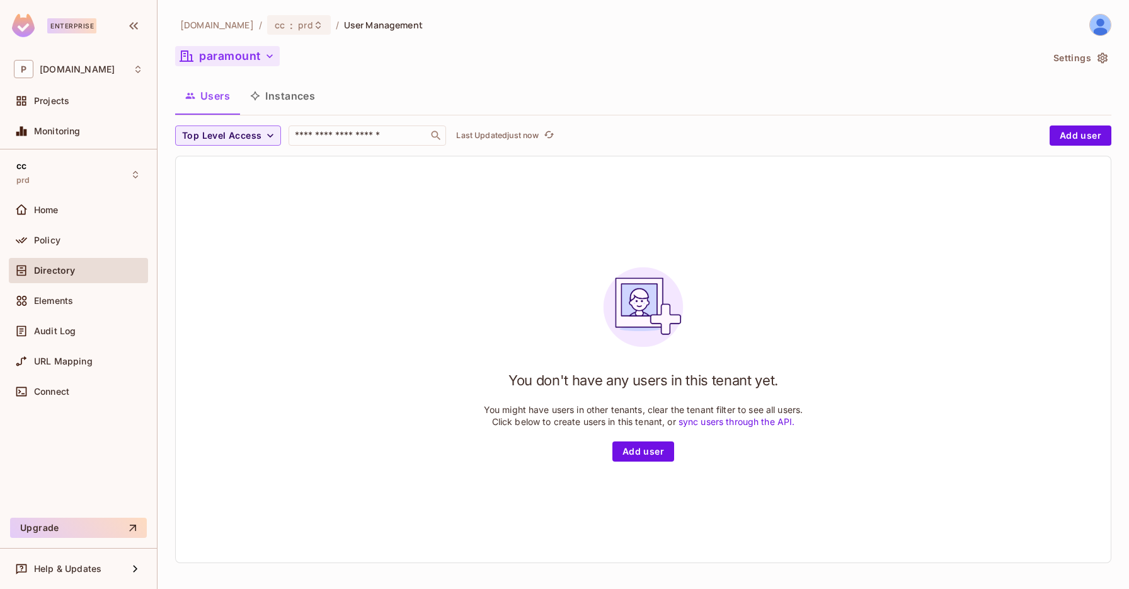
click at [238, 57] on button "paramount" at bounding box center [227, 56] width 105 height 20
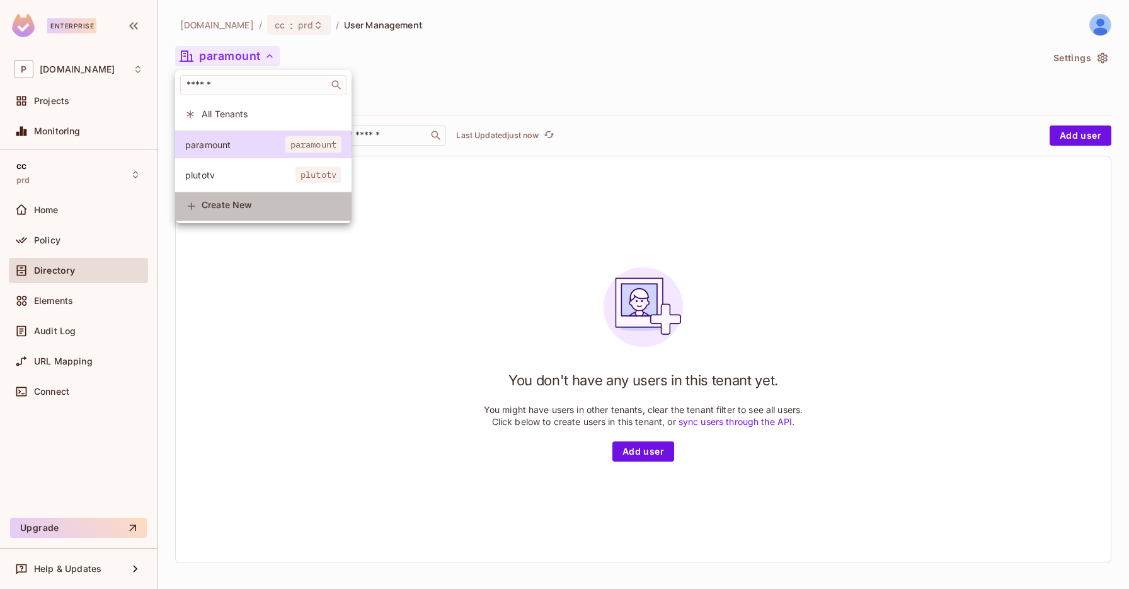
click at [223, 207] on span "Create New" at bounding box center [272, 205] width 140 height 10
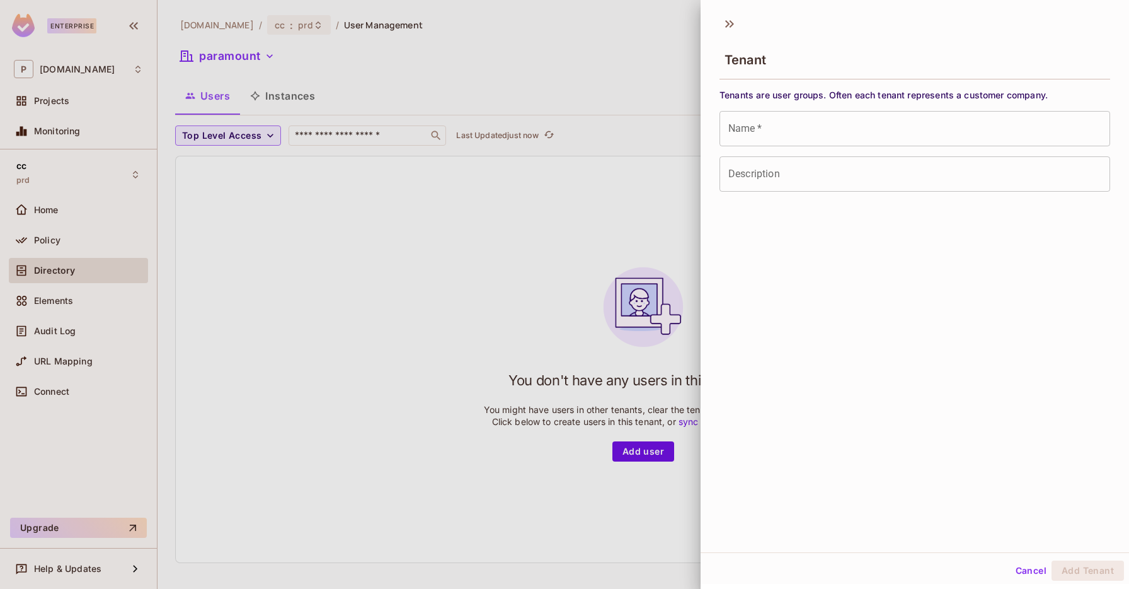
click at [779, 115] on input "Name   *" at bounding box center [915, 128] width 391 height 35
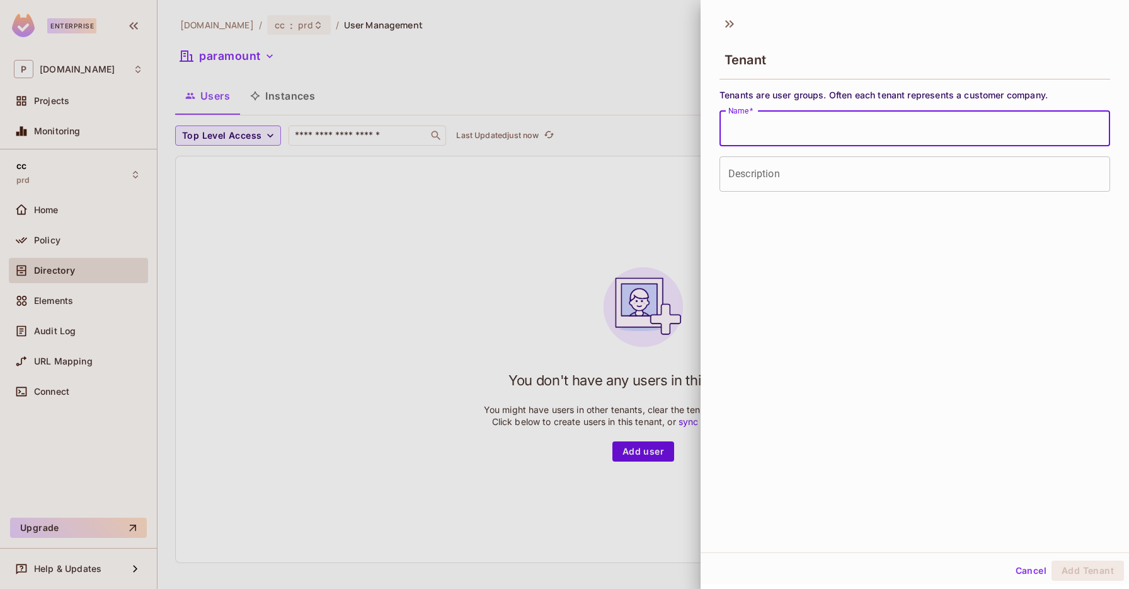
paste input "********"
type input "********"
click at [776, 178] on input "Description" at bounding box center [915, 173] width 391 height 35
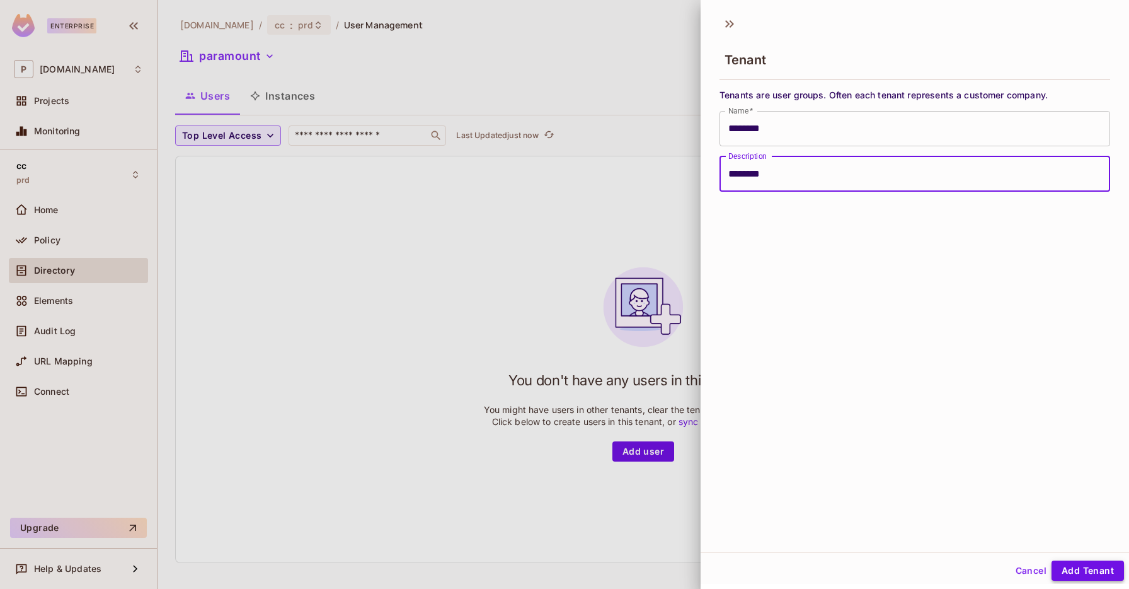
type input "********"
click at [1095, 571] on button "Add Tenant" at bounding box center [1088, 570] width 72 height 20
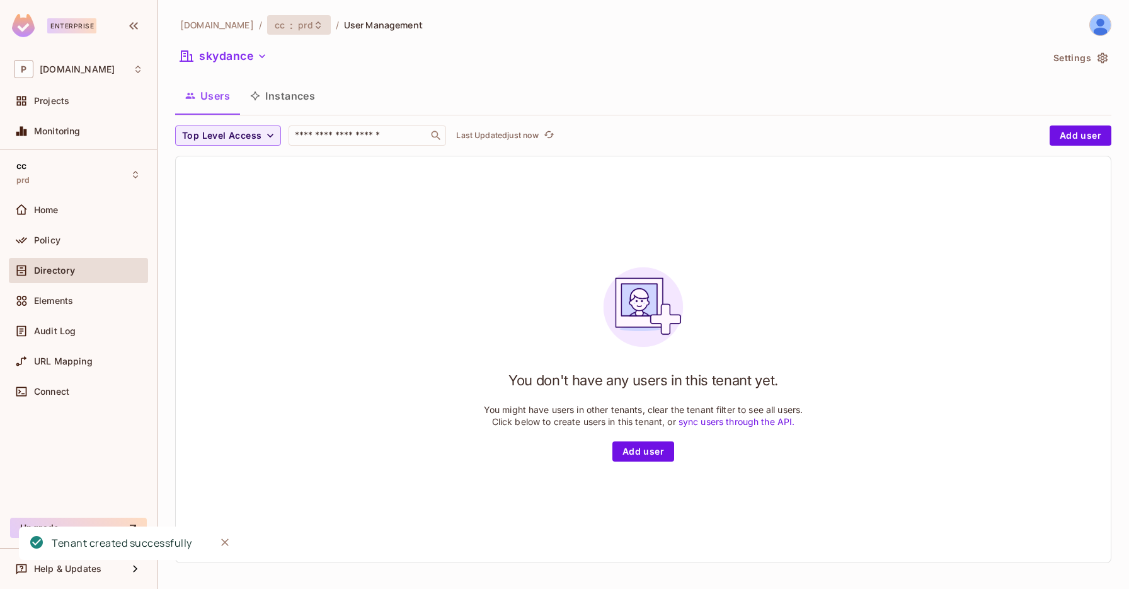
click at [267, 16] on div "cc : prd" at bounding box center [299, 25] width 64 height 20
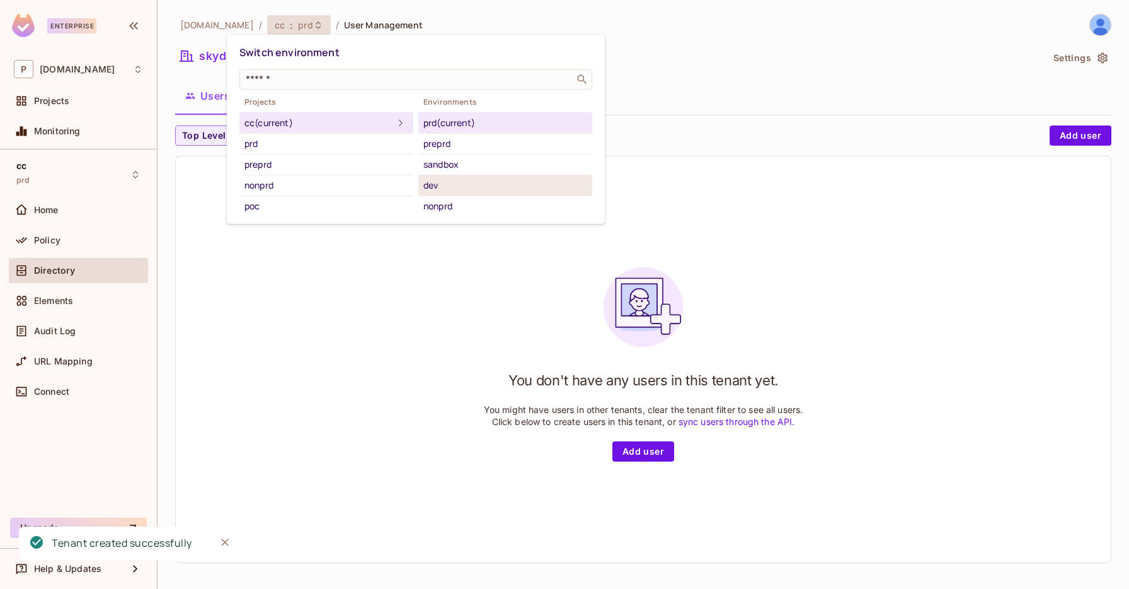
click at [452, 188] on div "dev" at bounding box center [505, 185] width 164 height 15
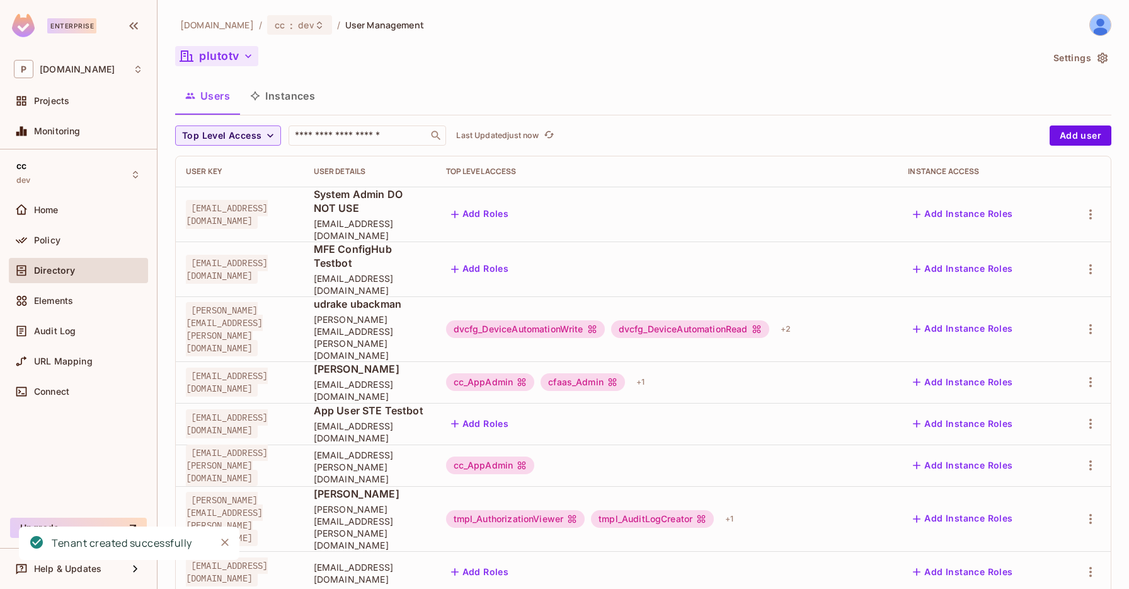
click at [204, 55] on button "plutotv" at bounding box center [216, 56] width 83 height 20
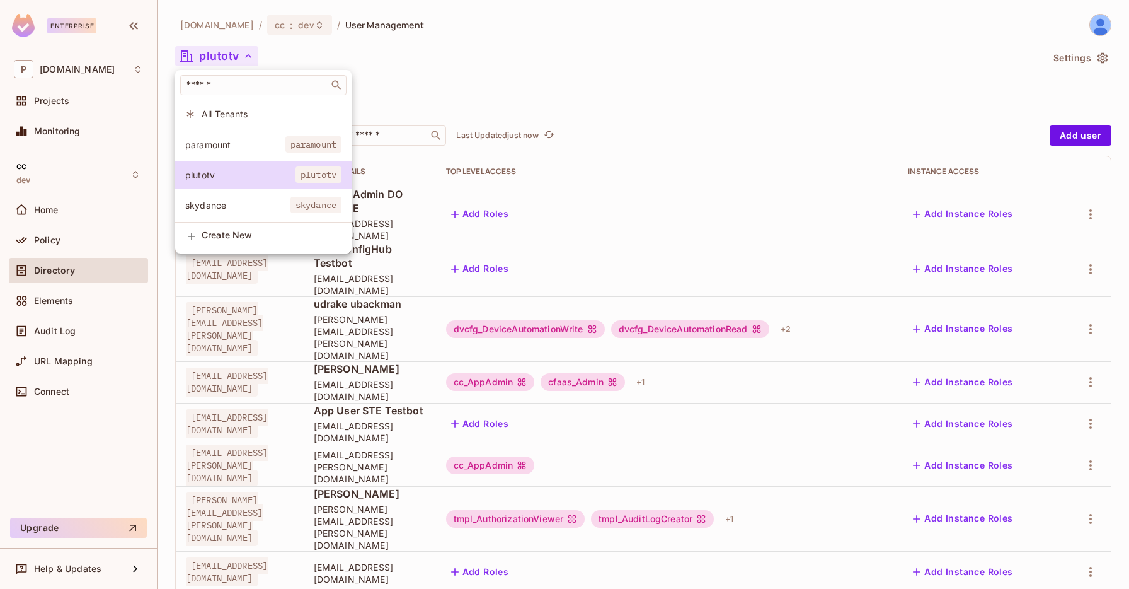
click at [263, 26] on div at bounding box center [564, 294] width 1129 height 589
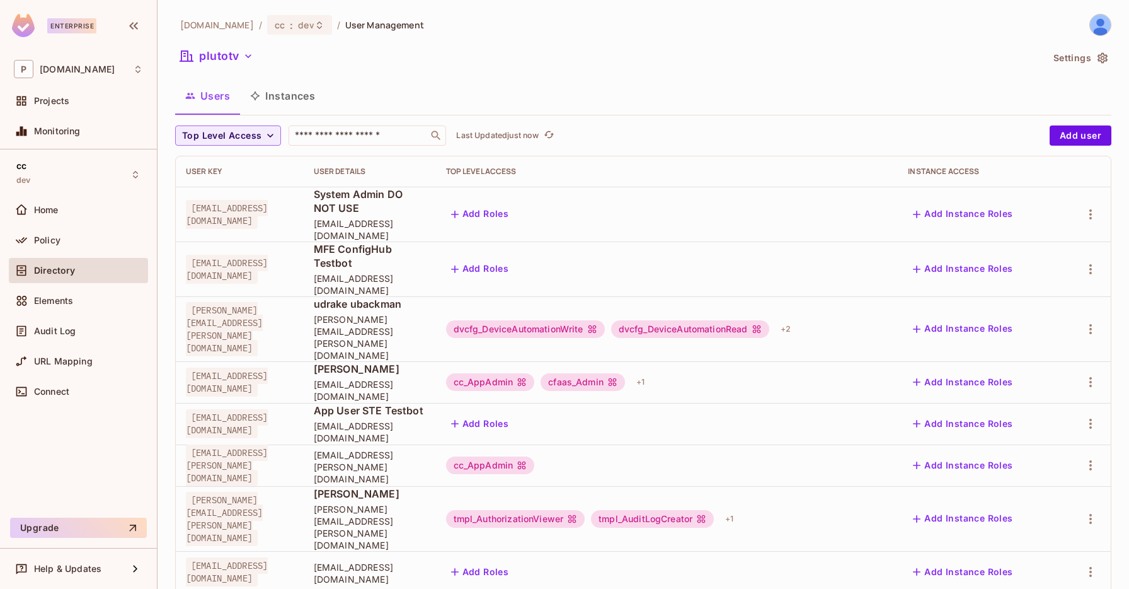
click at [298, 26] on span "dev" at bounding box center [306, 25] width 16 height 12
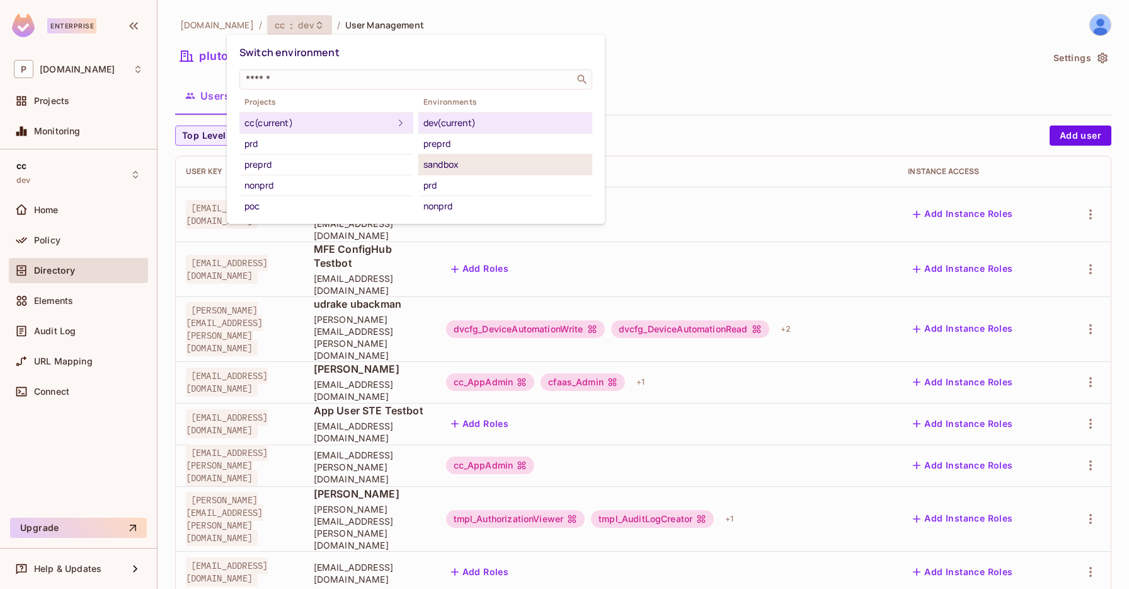
click at [455, 168] on div "sandbox" at bounding box center [505, 164] width 164 height 15
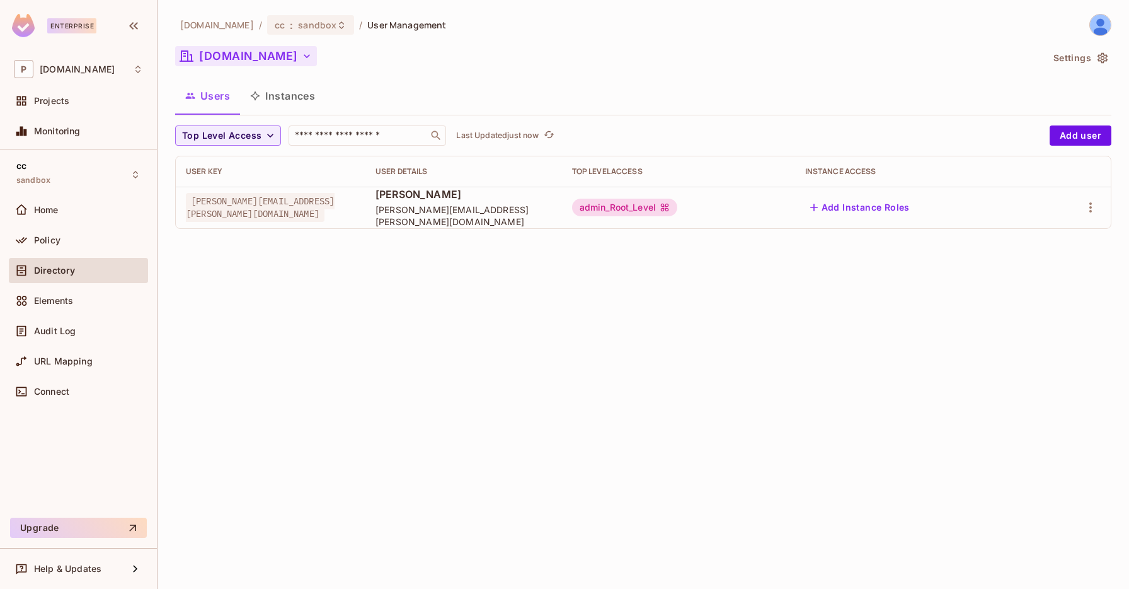
click at [231, 62] on button "[DOMAIN_NAME]" at bounding box center [246, 56] width 142 height 20
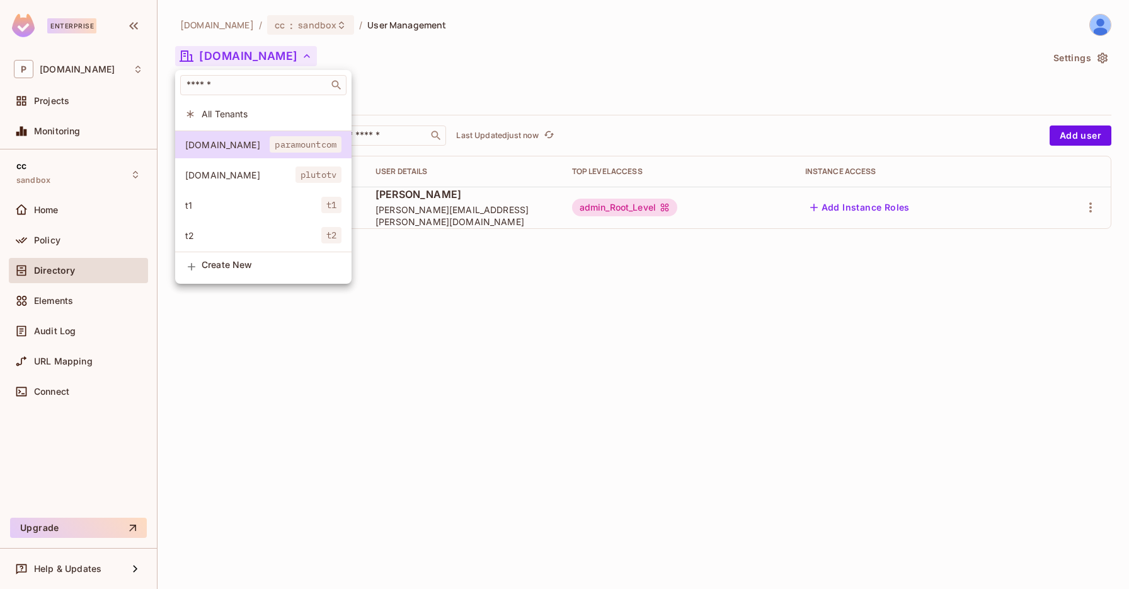
click at [278, 21] on div at bounding box center [564, 294] width 1129 height 589
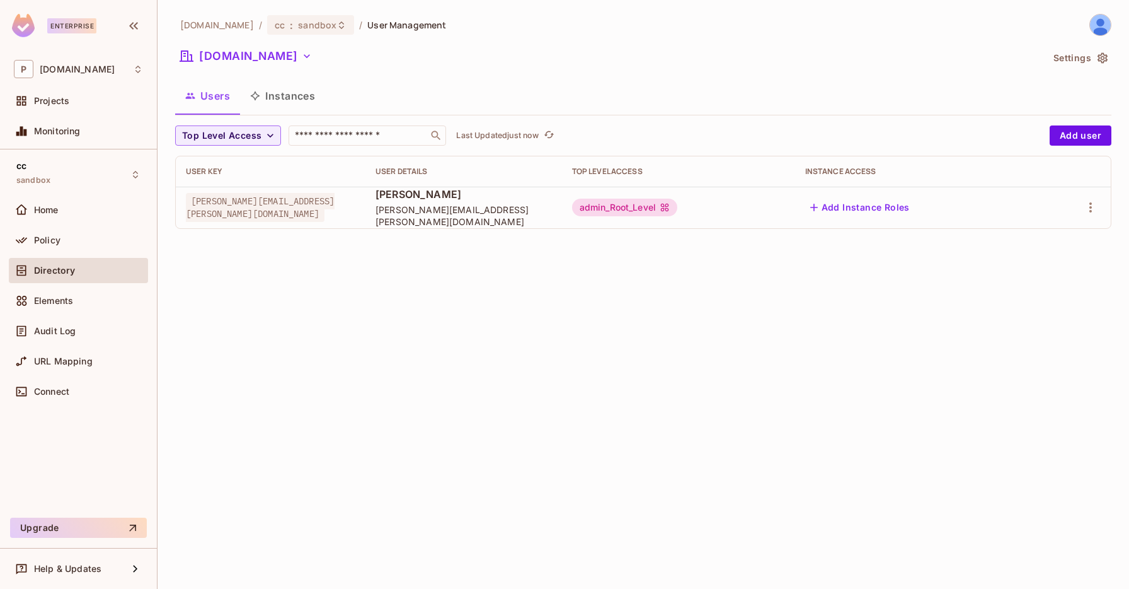
click at [298, 21] on span "sandbox" at bounding box center [317, 25] width 38 height 12
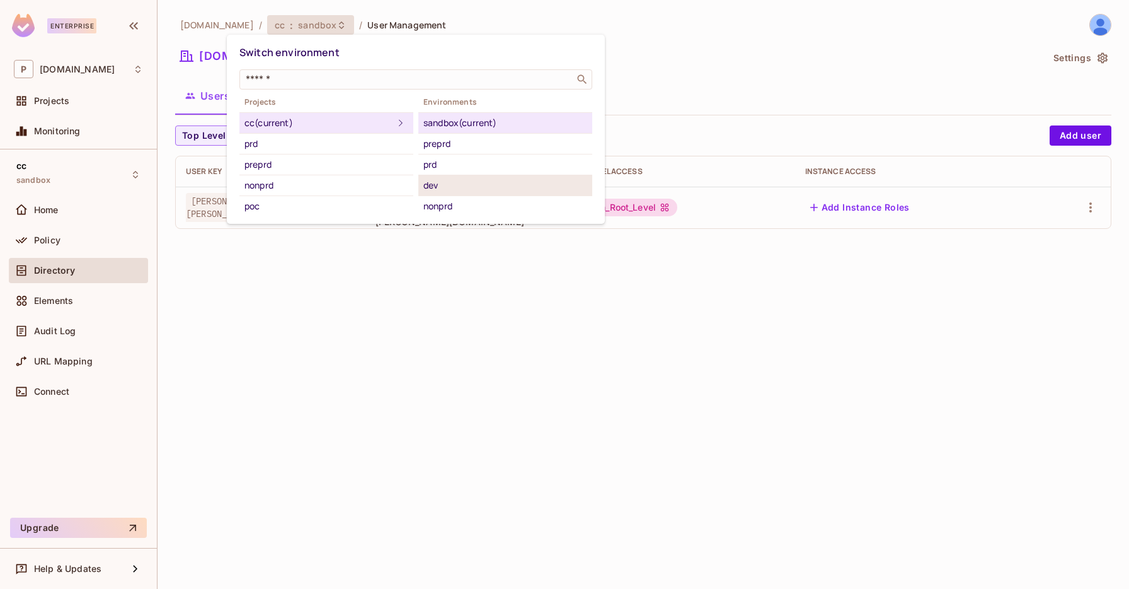
click at [448, 186] on div "dev" at bounding box center [505, 185] width 164 height 15
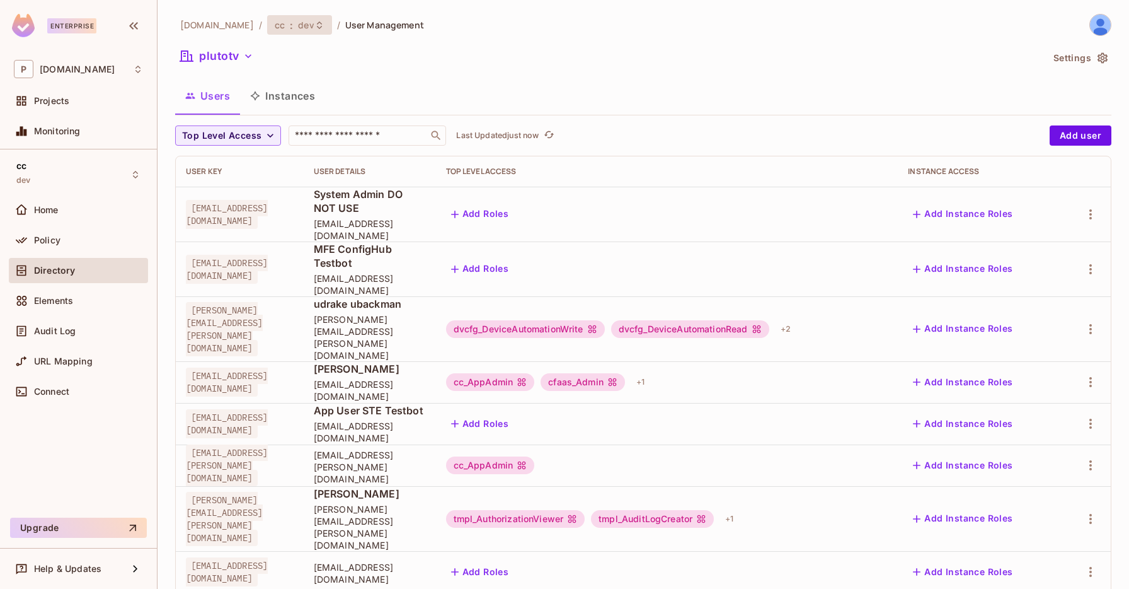
click at [298, 23] on span "dev" at bounding box center [306, 25] width 16 height 12
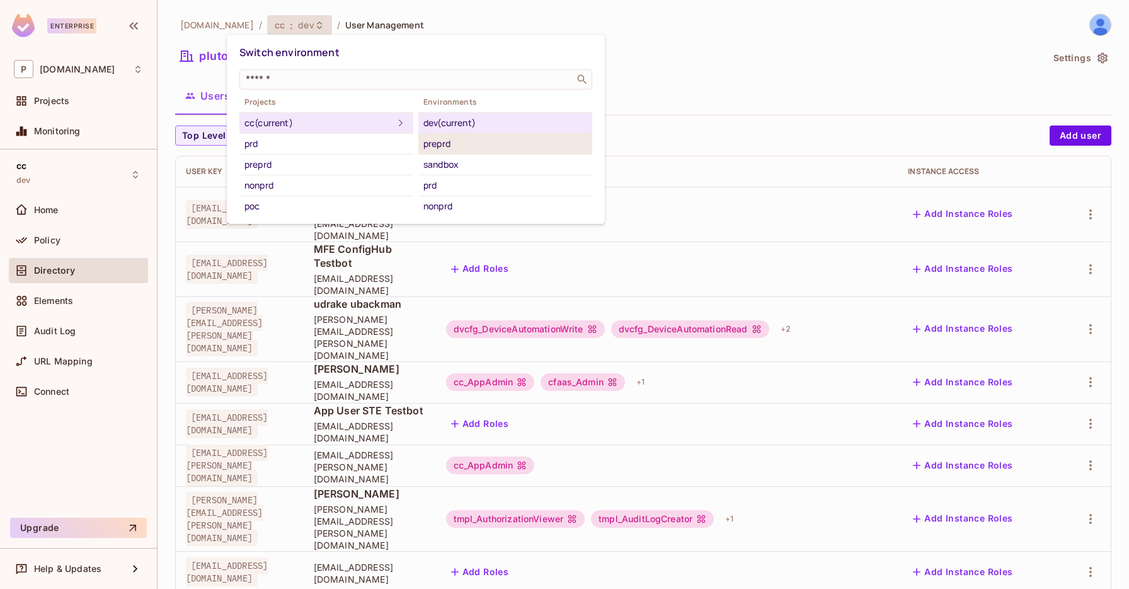
click at [456, 144] on div "preprd" at bounding box center [505, 143] width 164 height 15
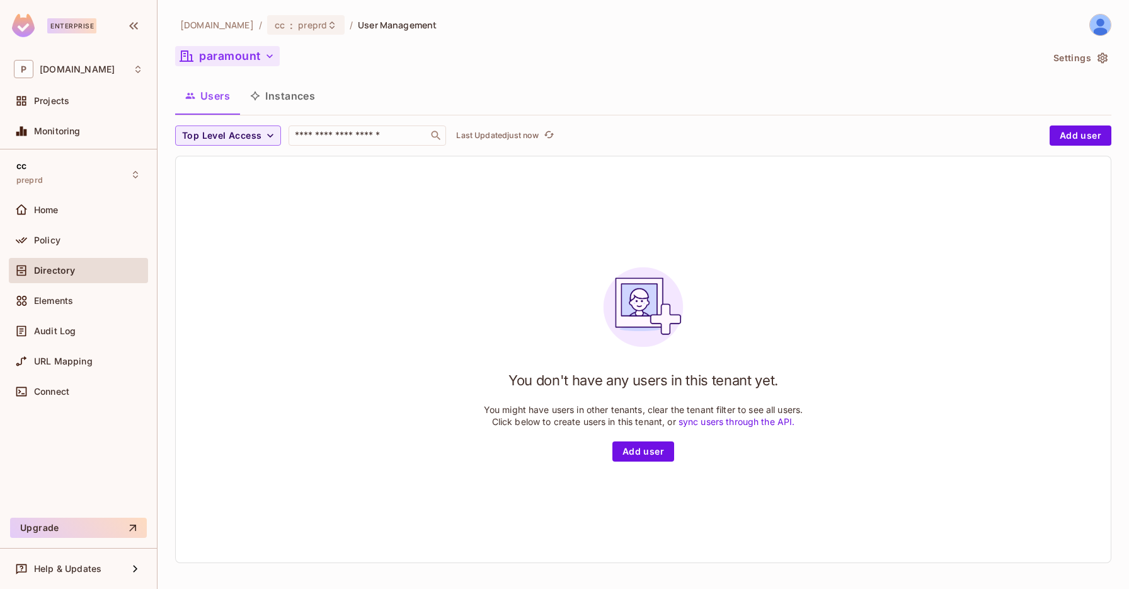
click at [231, 61] on button "paramount" at bounding box center [227, 56] width 105 height 20
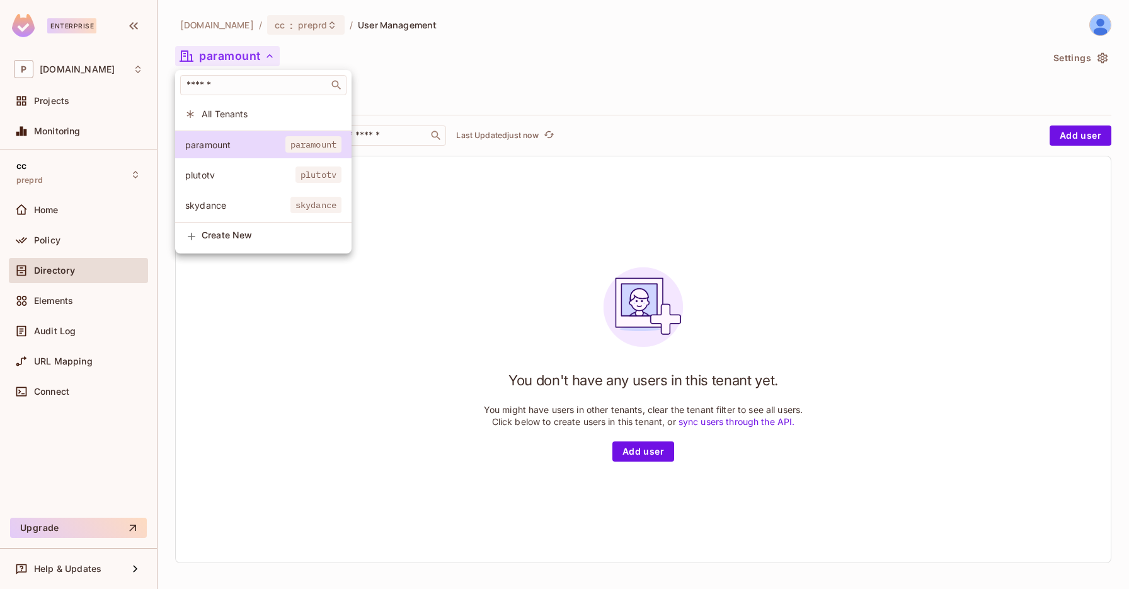
click at [270, 13] on div at bounding box center [564, 294] width 1129 height 589
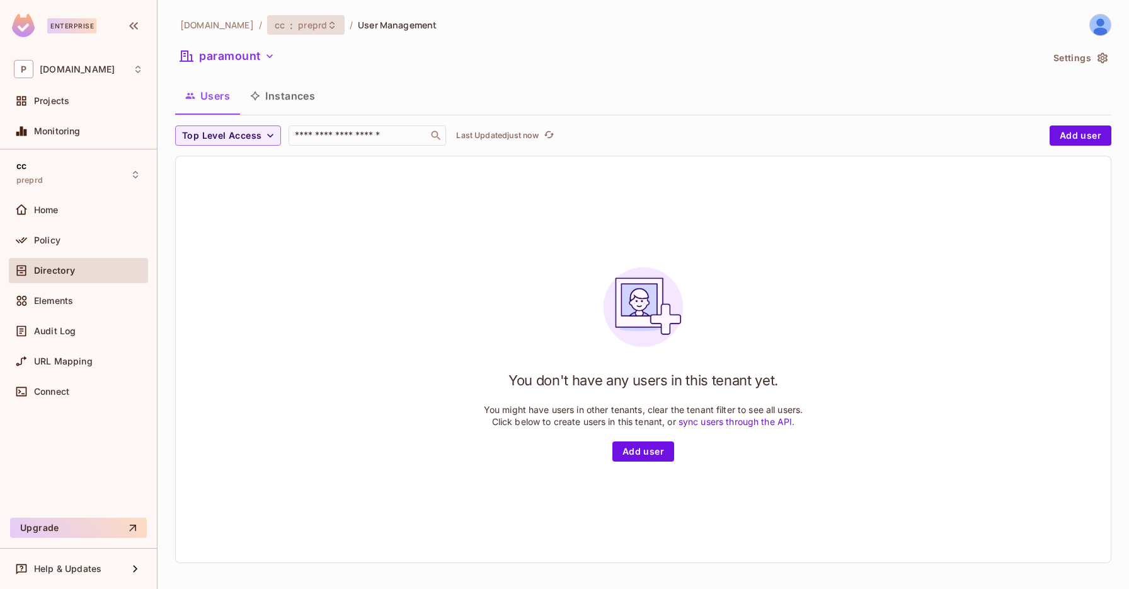
click at [268, 32] on div "cc : preprd" at bounding box center [306, 25] width 78 height 20
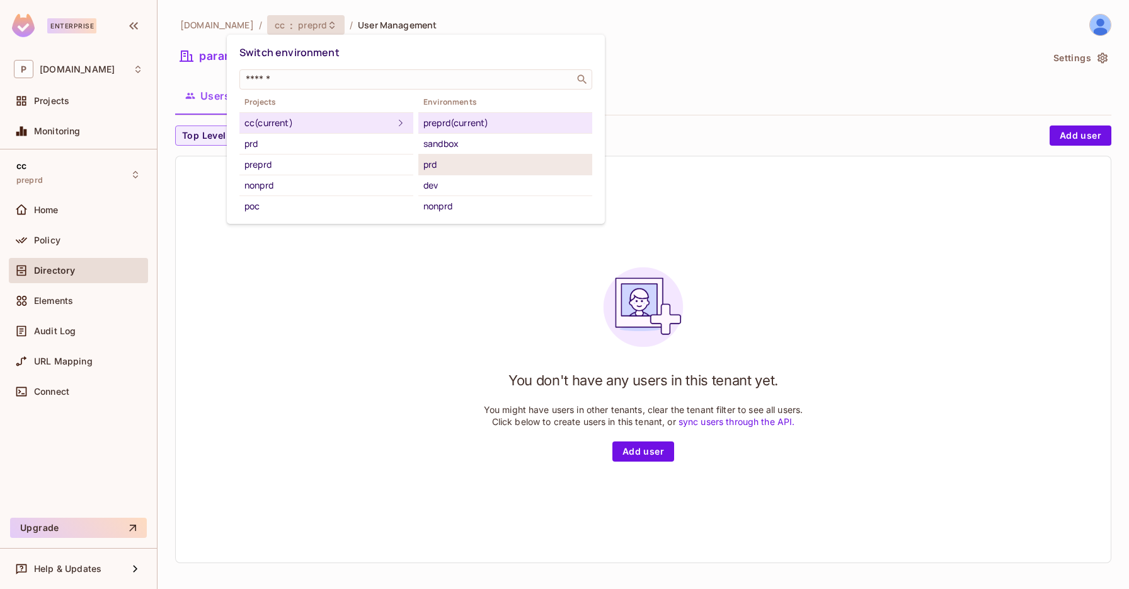
click at [453, 164] on div "prd" at bounding box center [505, 164] width 164 height 15
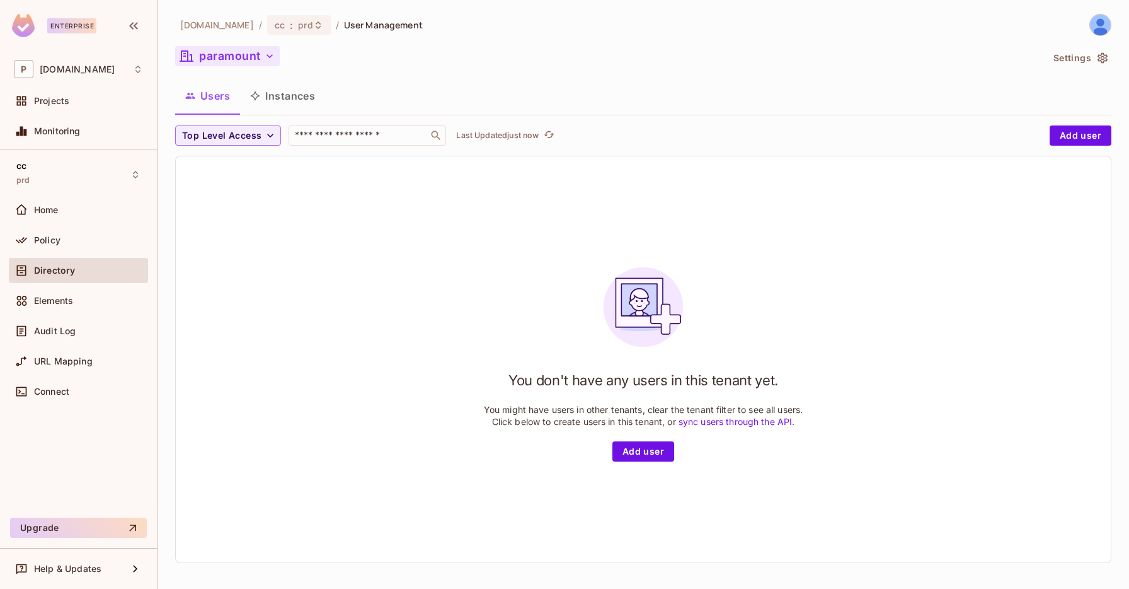
click at [250, 59] on button "paramount" at bounding box center [227, 56] width 105 height 20
